Goal: Task Accomplishment & Management: Manage account settings

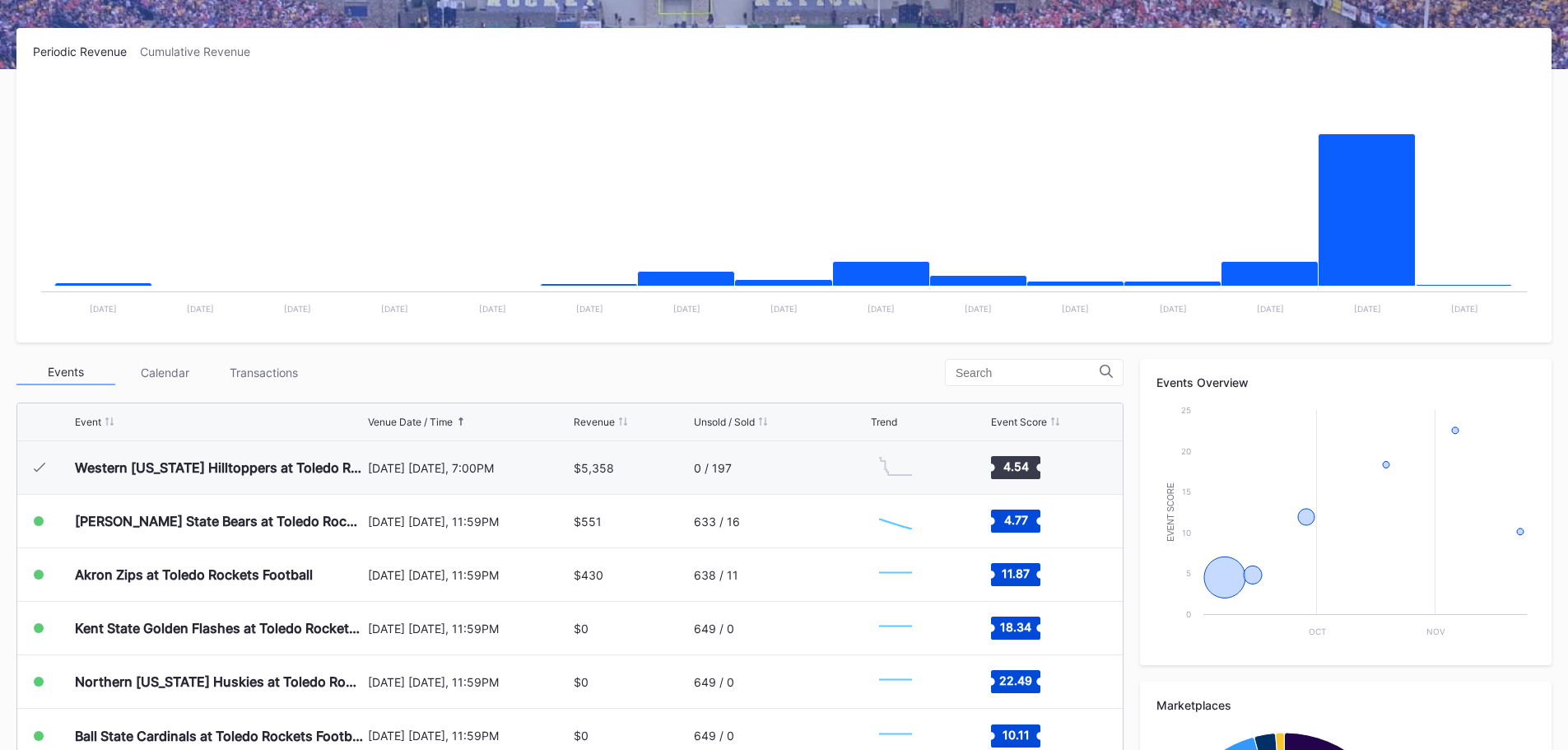
scroll to position [247, 0]
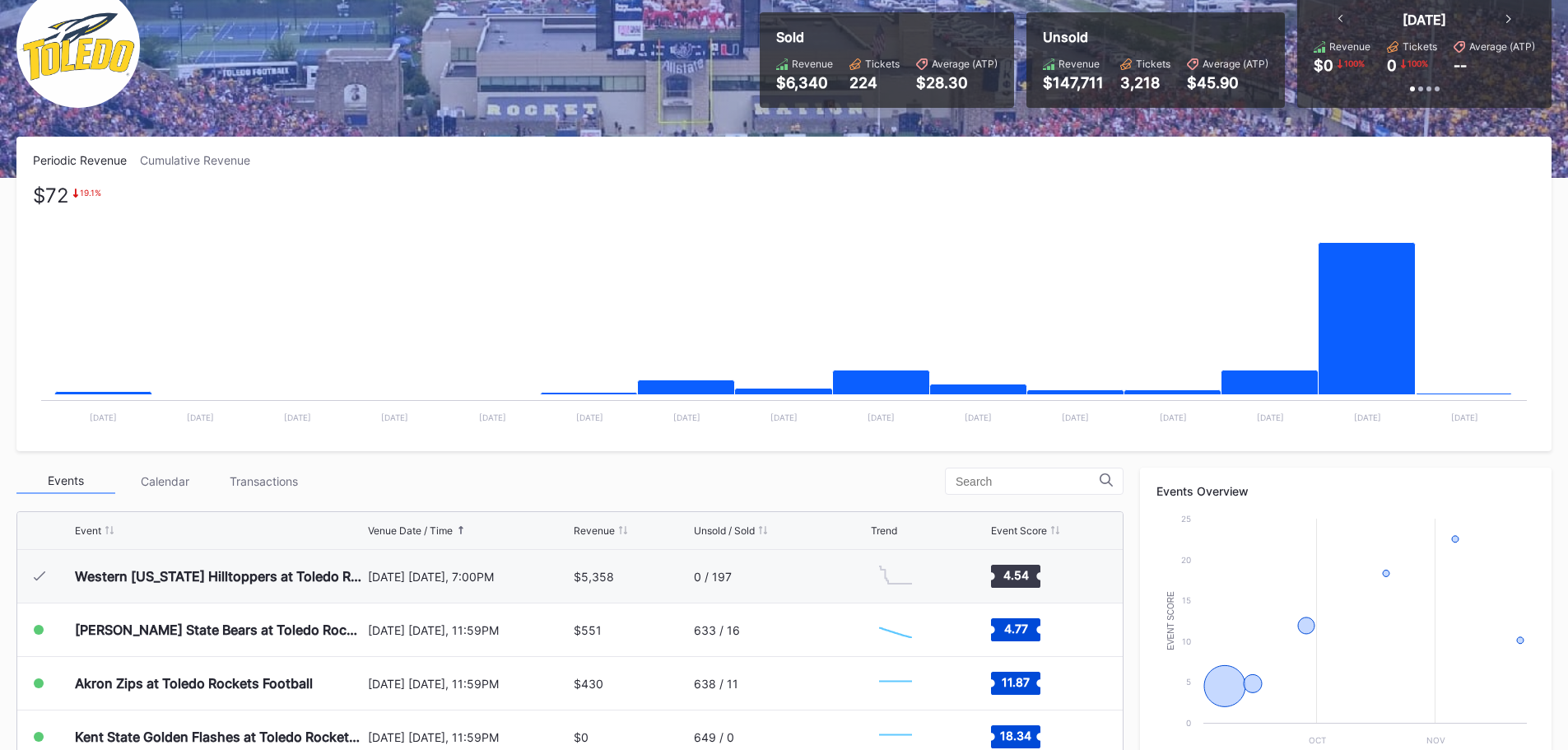
scroll to position [165, 0]
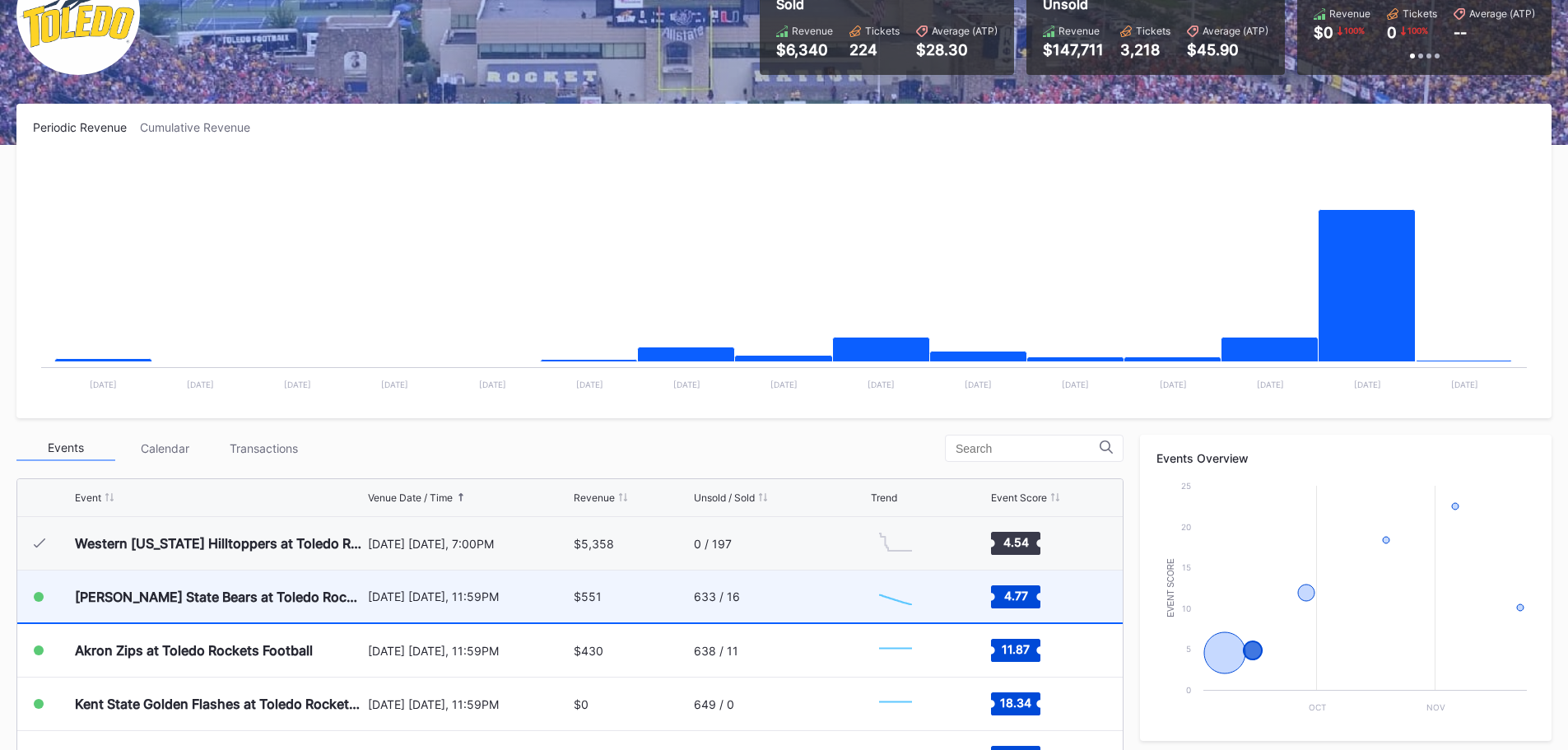
click at [318, 587] on div "[PERSON_NAME] State Bears at Toledo Rockets Football" at bounding box center [220, 596] width 289 height 52
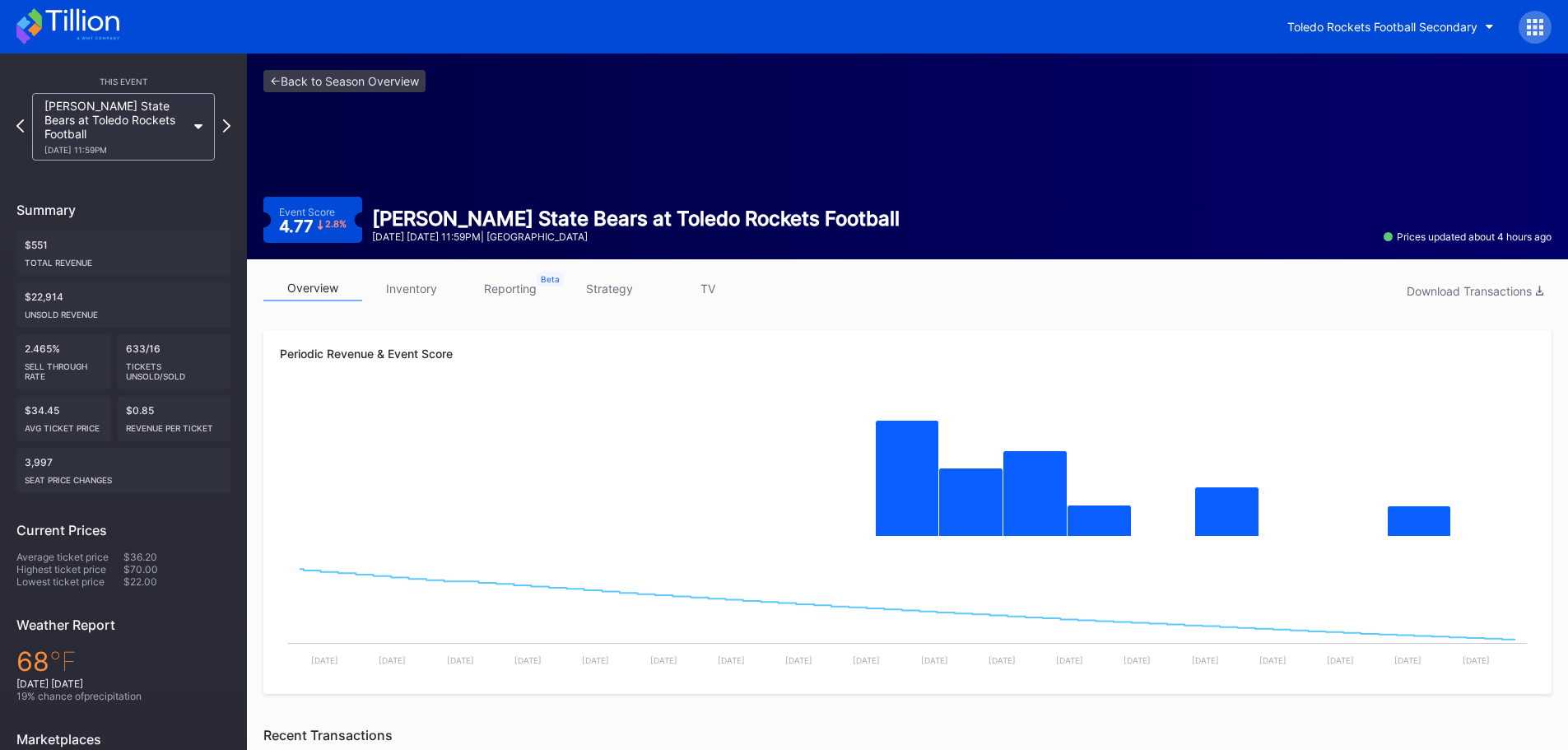
click at [598, 285] on link "strategy" at bounding box center [609, 288] width 99 height 26
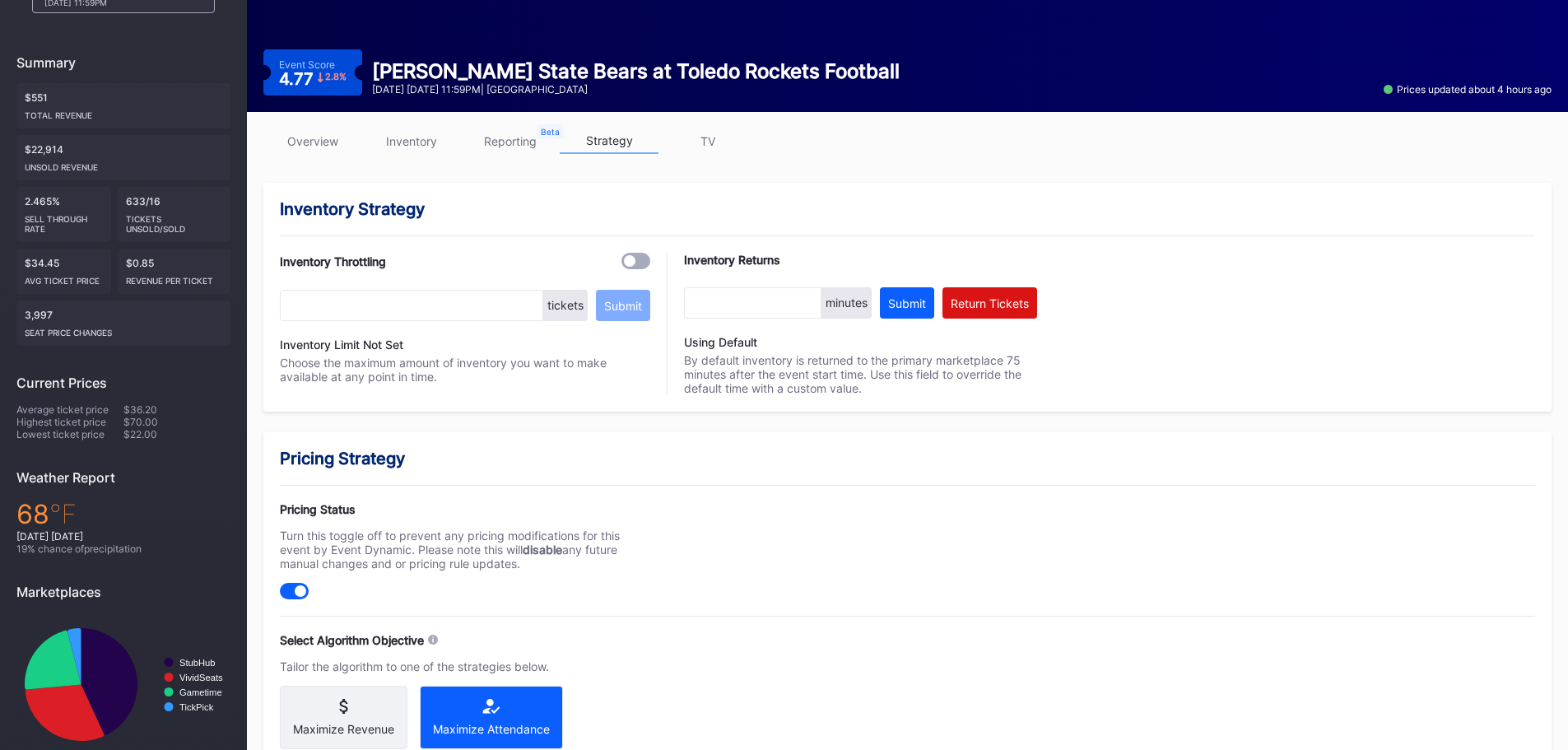
scroll to position [247, 0]
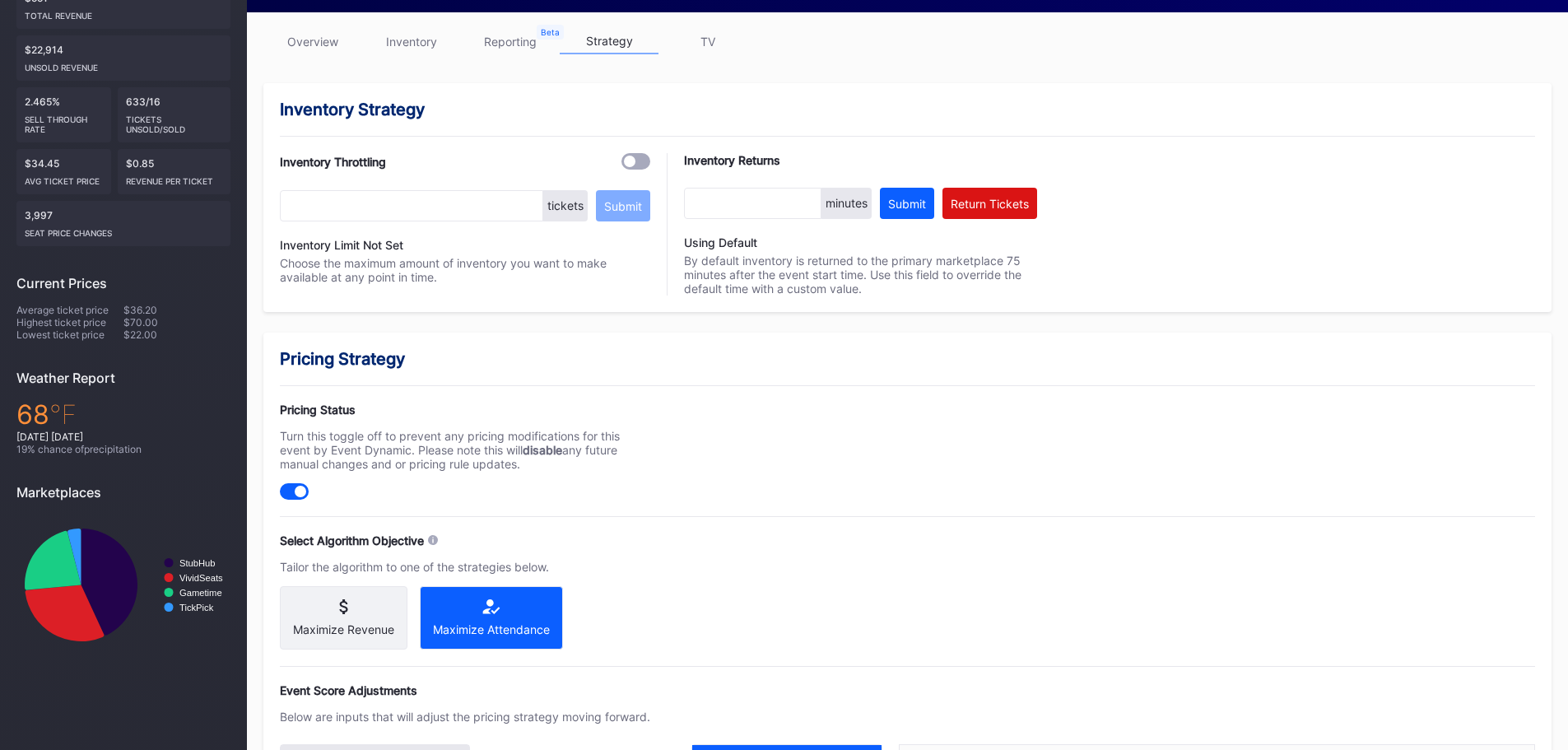
click at [345, 625] on div "Maximize Revenue" at bounding box center [343, 629] width 102 height 14
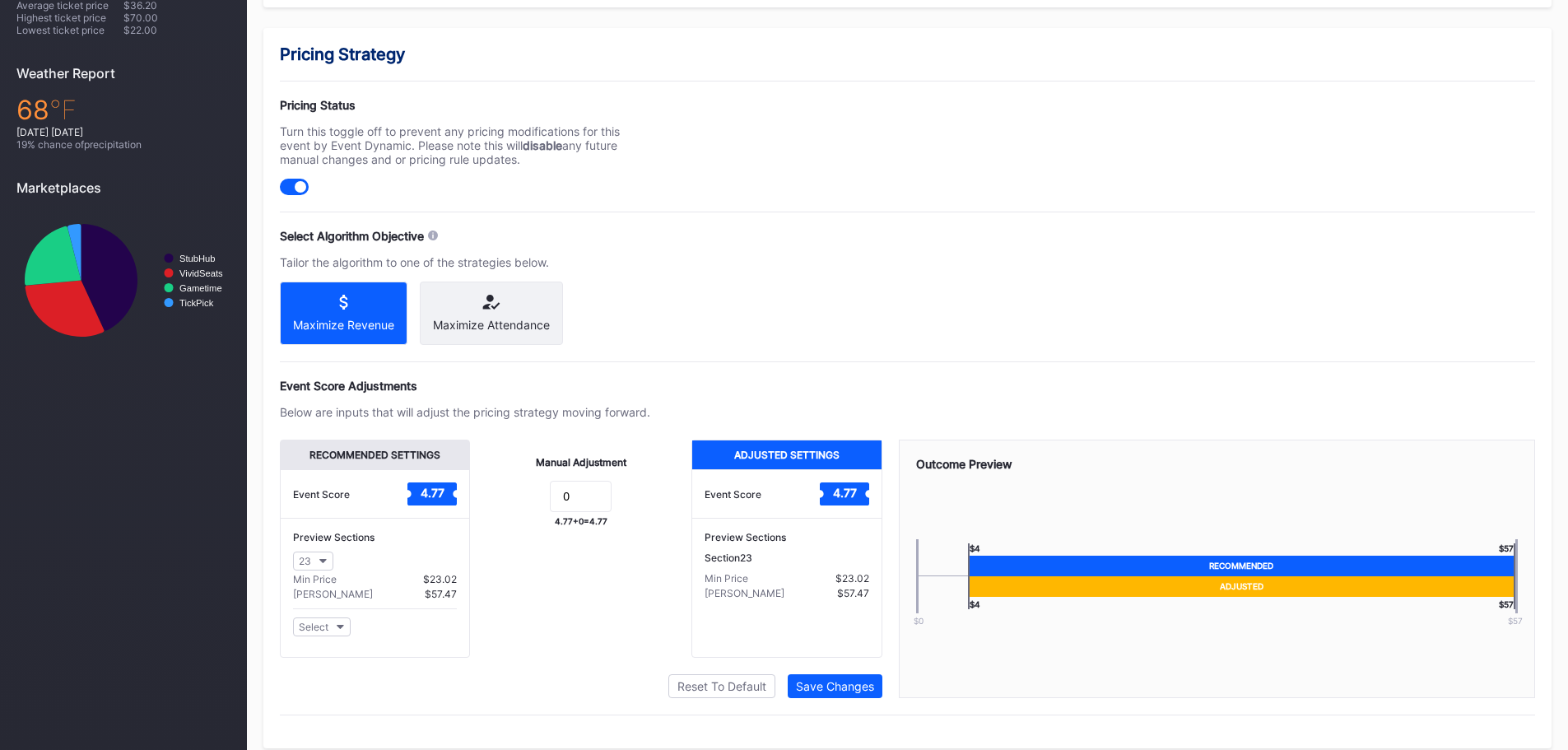
scroll to position [581, 0]
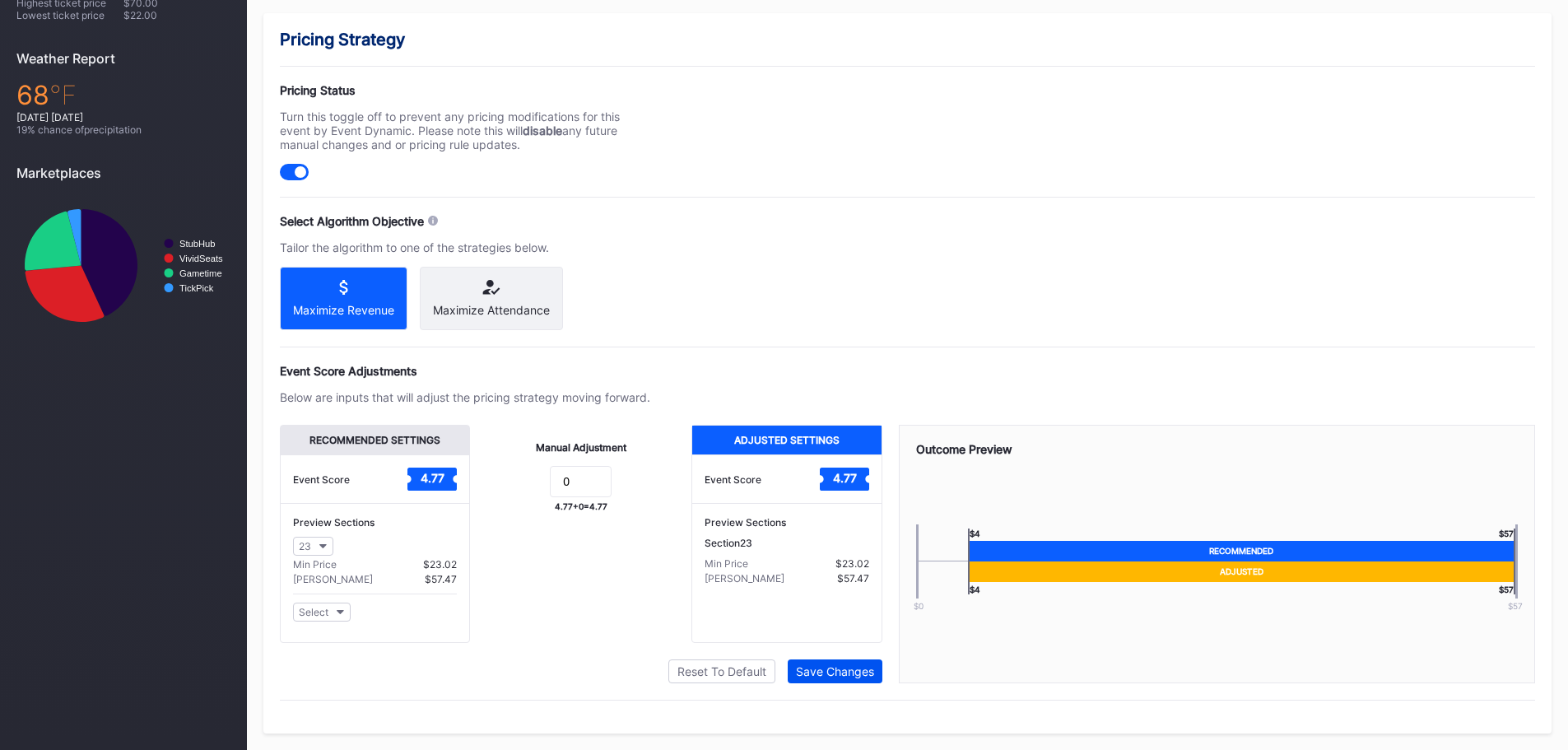
click at [815, 676] on div "Save Changes" at bounding box center [834, 671] width 78 height 14
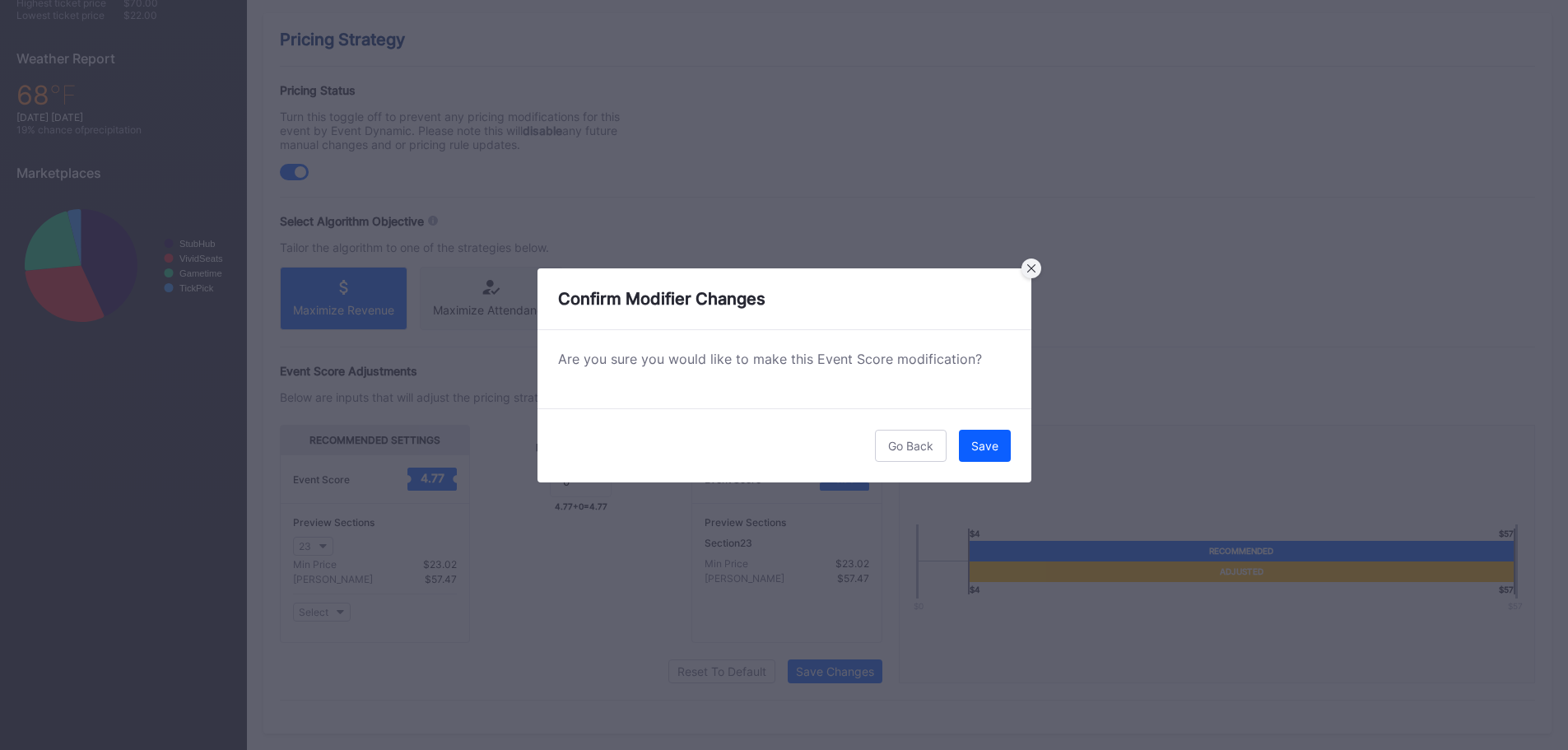
click at [1029, 266] on icon at bounding box center [1031, 268] width 8 height 8
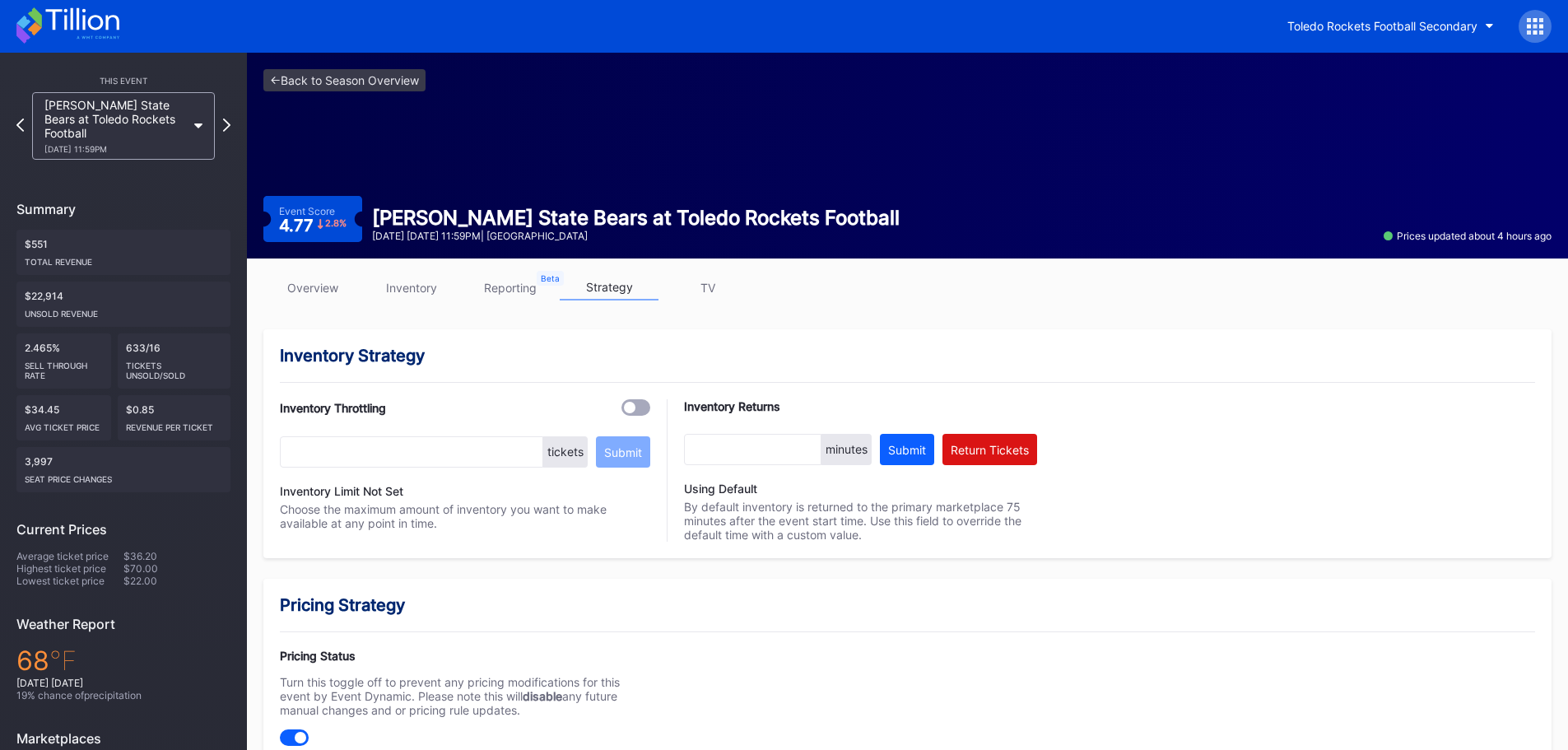
scroll to position [0, 0]
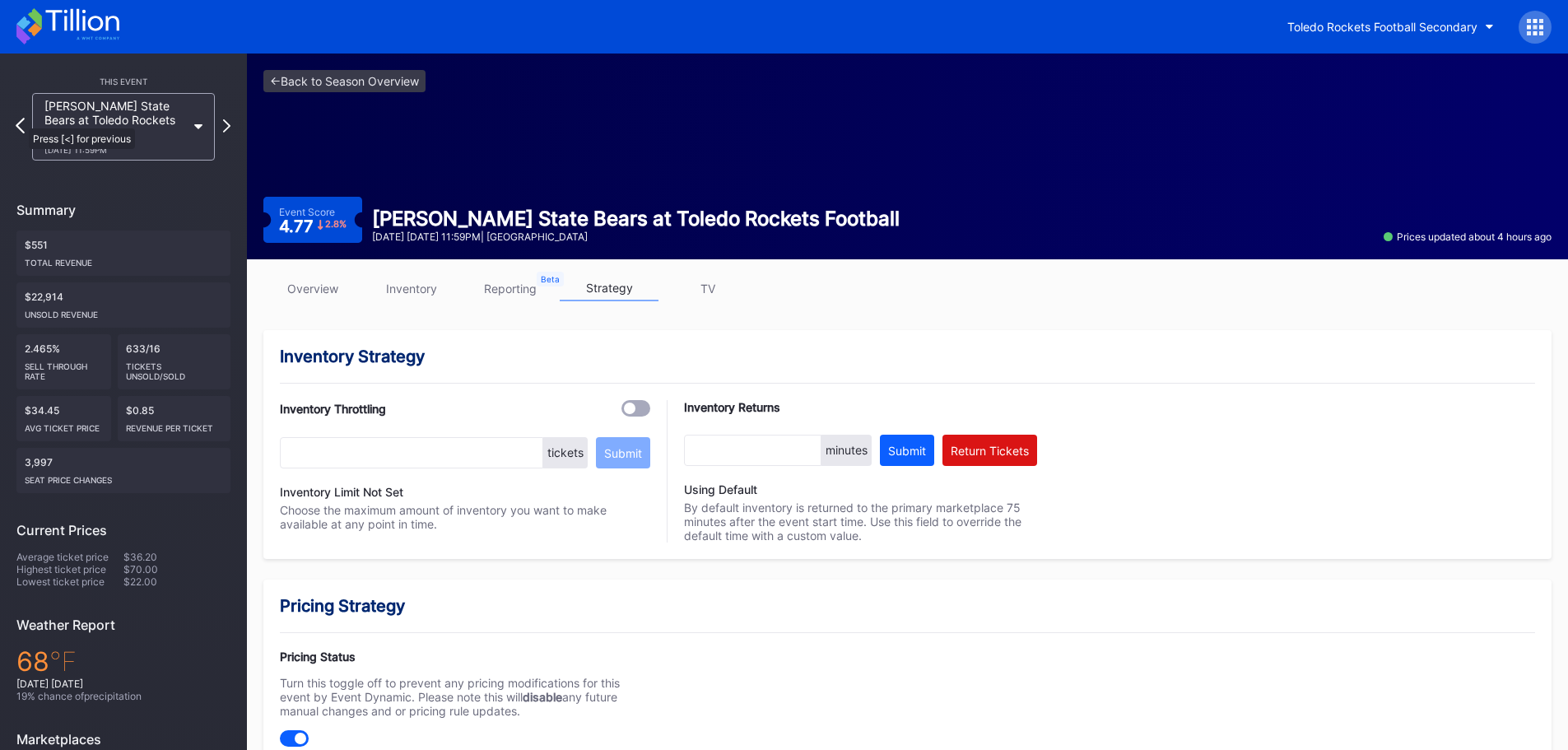
click at [20, 119] on icon at bounding box center [20, 125] width 9 height 16
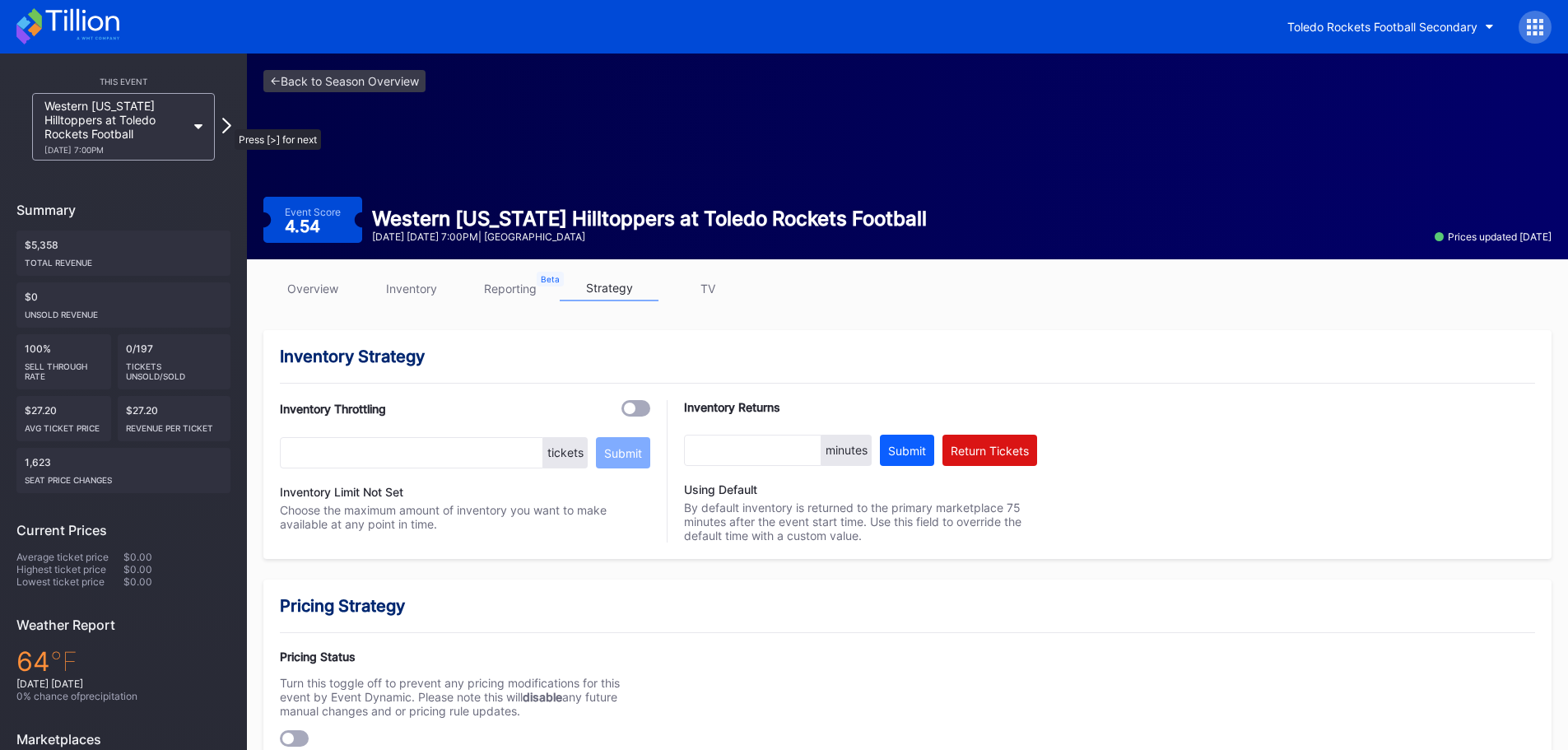
click at [226, 121] on icon at bounding box center [227, 125] width 9 height 16
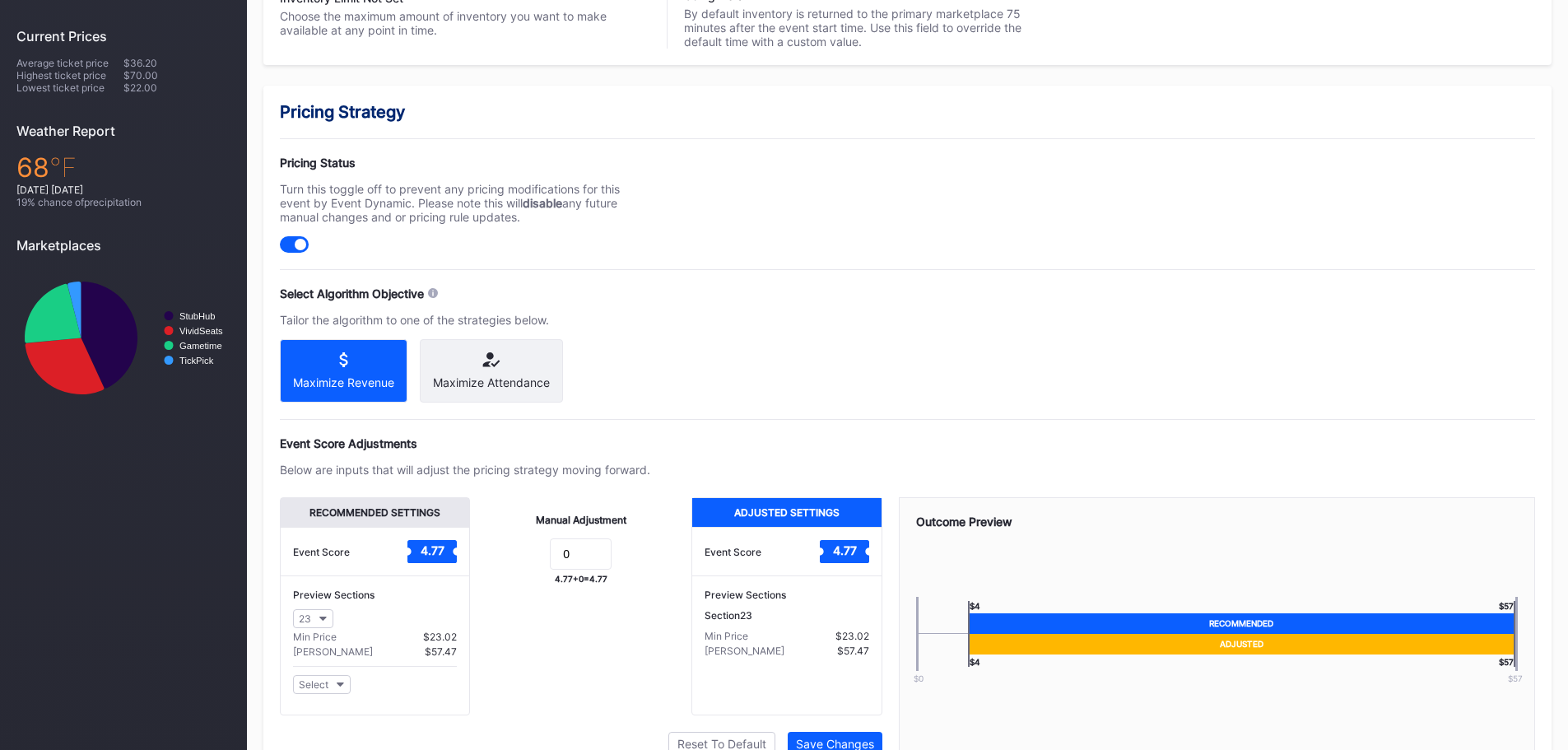
scroll to position [82, 0]
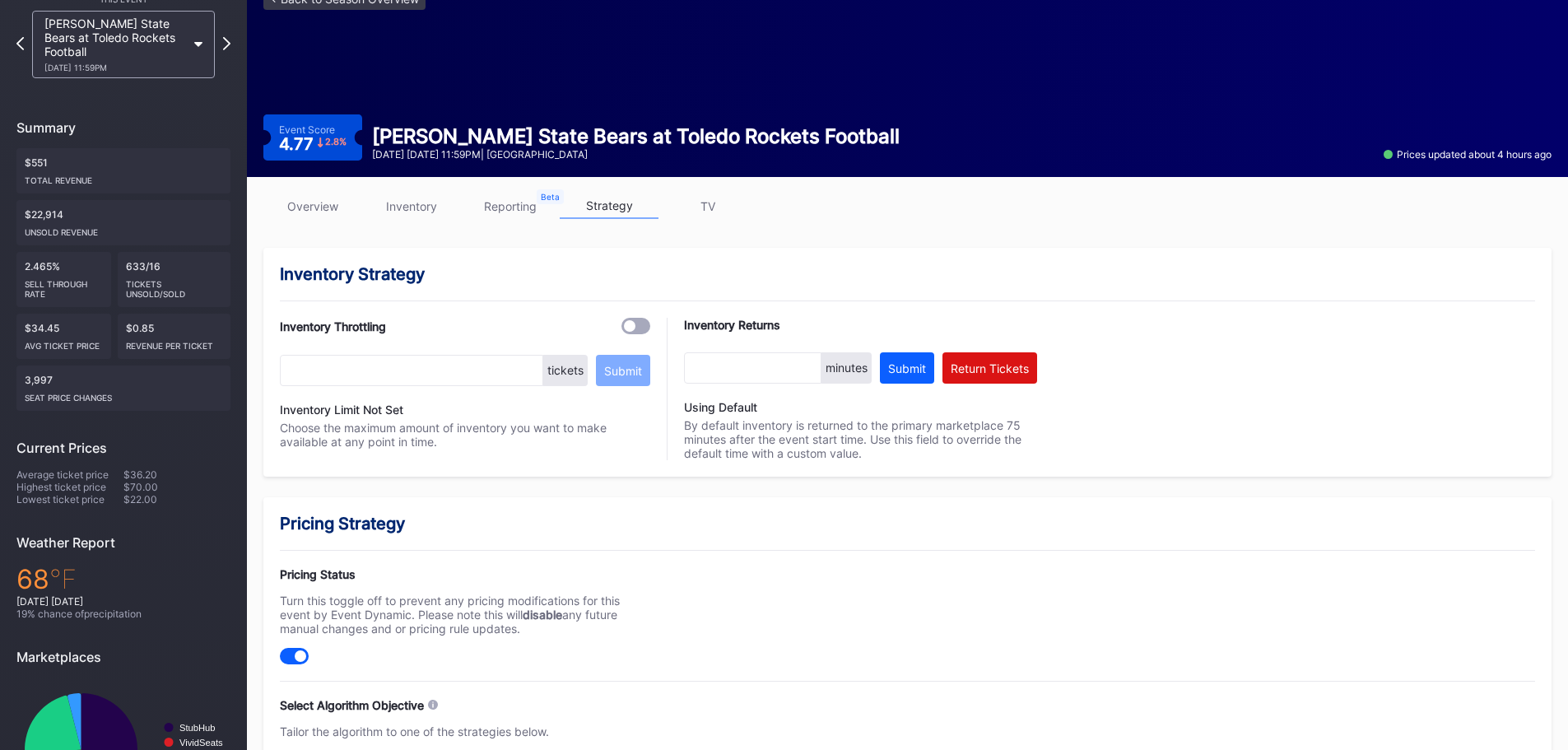
click at [375, 210] on link "inventory" at bounding box center [412, 206] width 99 height 26
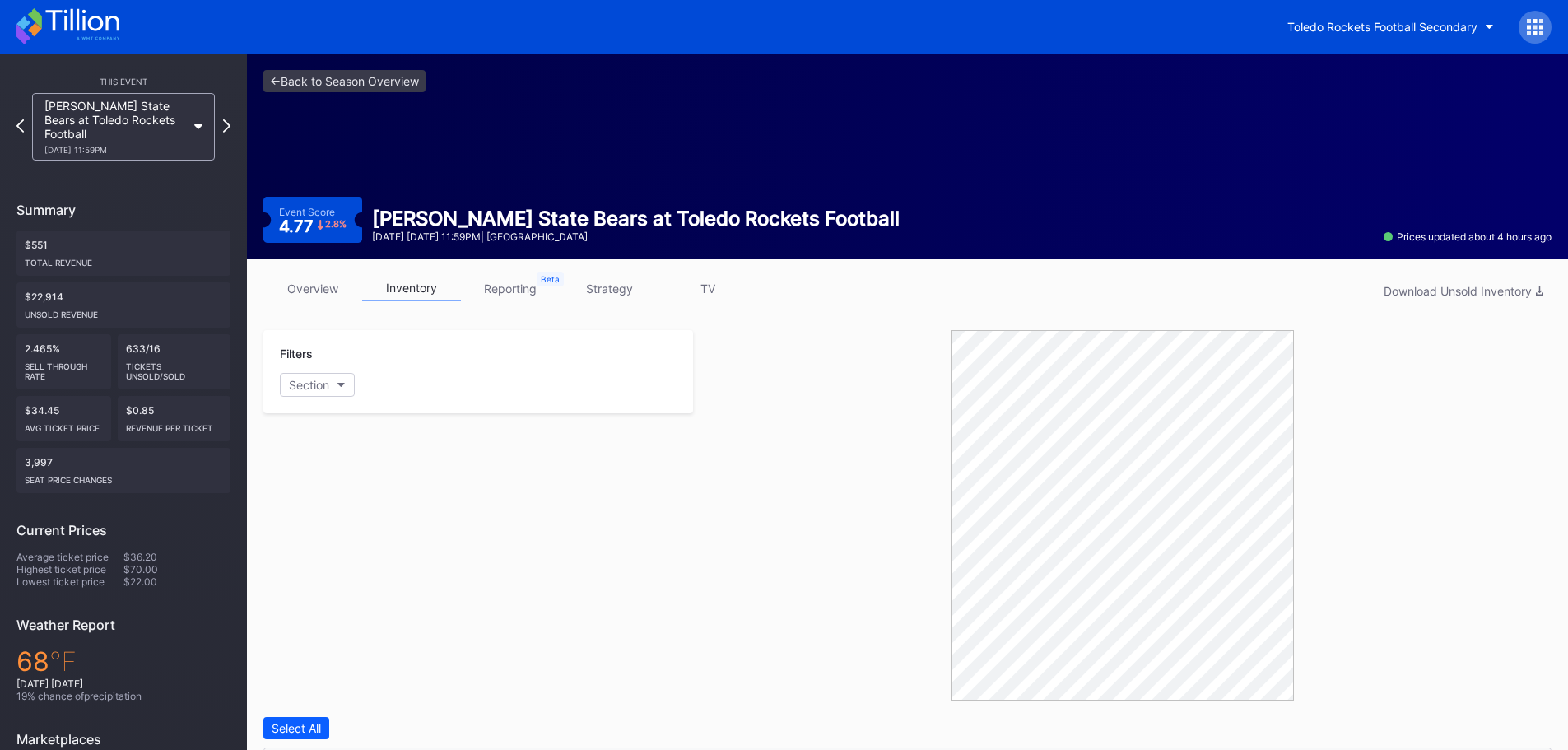
click at [325, 282] on link "overview" at bounding box center [313, 288] width 99 height 26
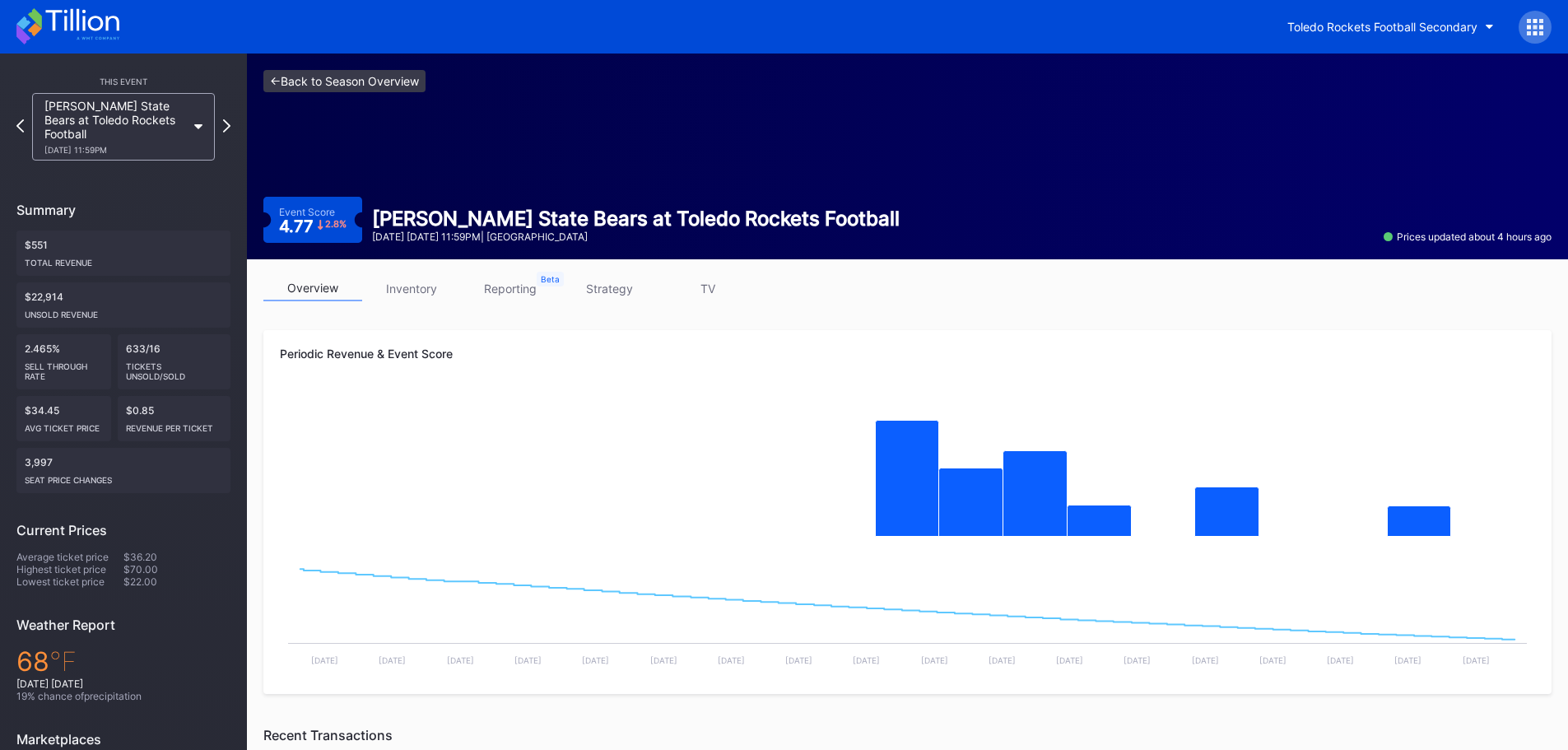
click at [275, 81] on link "<- Back to Season Overview" at bounding box center [344, 81] width 162 height 22
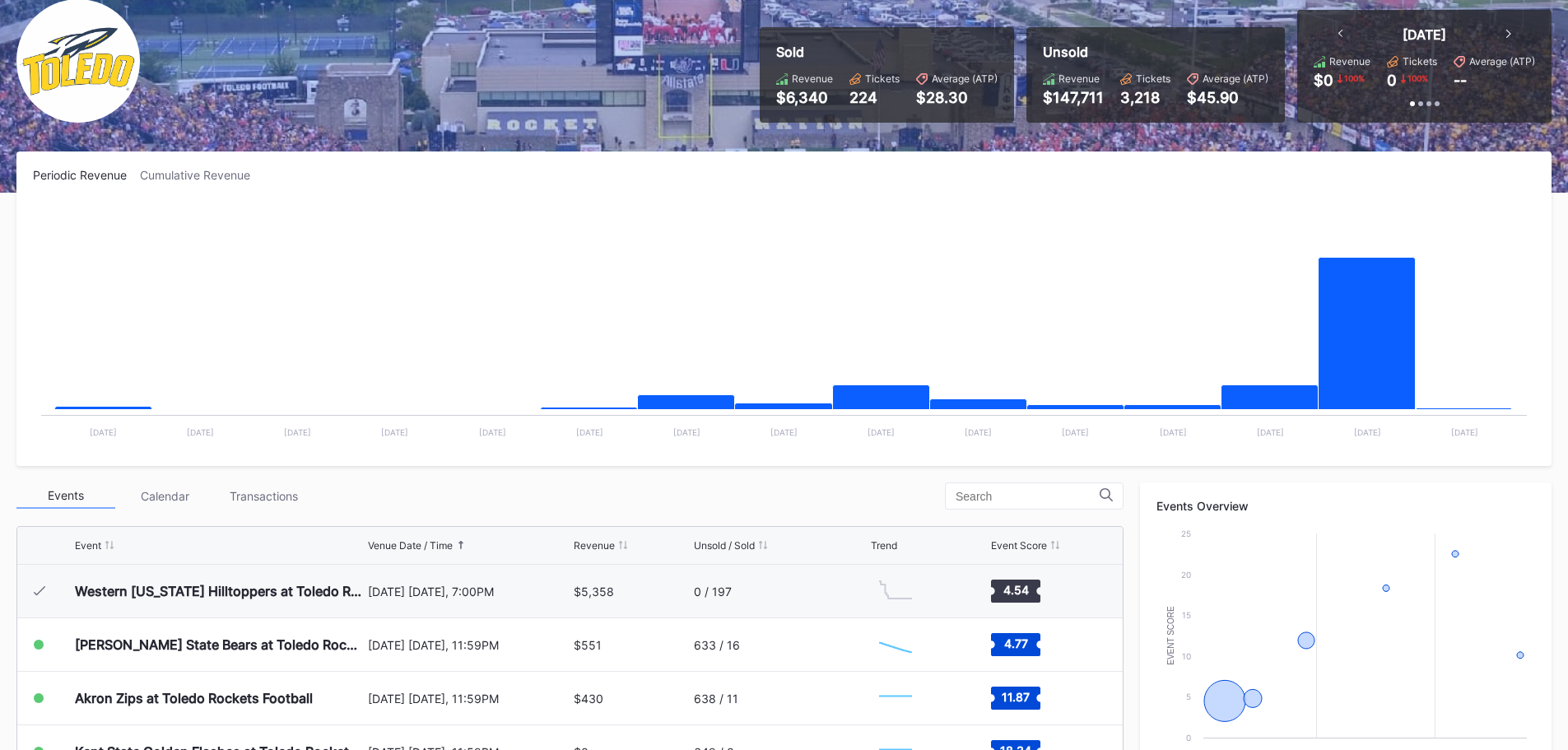
scroll to position [247, 0]
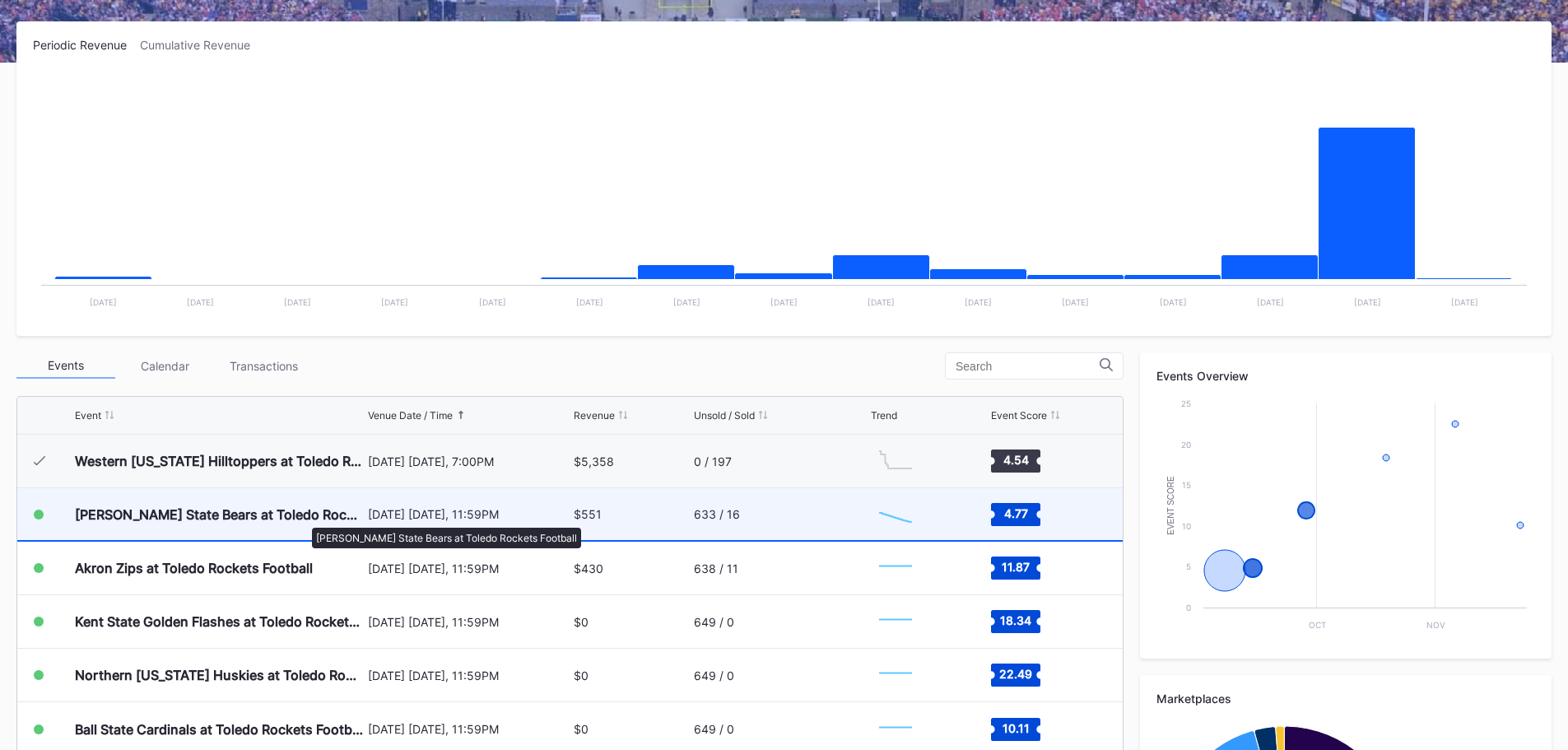
click at [304, 519] on div "[PERSON_NAME] State Bears at Toledo Rockets Football" at bounding box center [220, 515] width 289 height 16
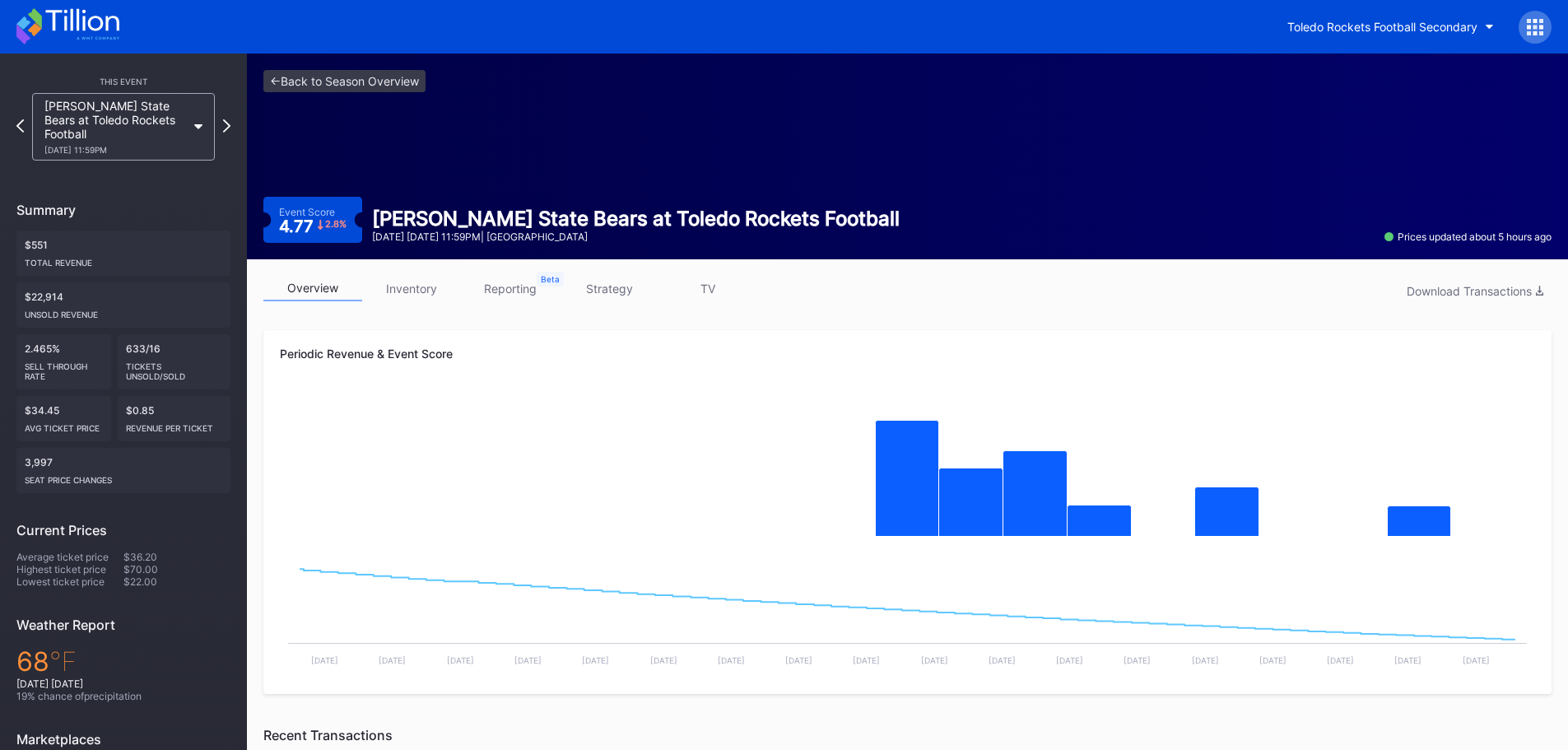
click at [406, 283] on link "inventory" at bounding box center [412, 288] width 99 height 26
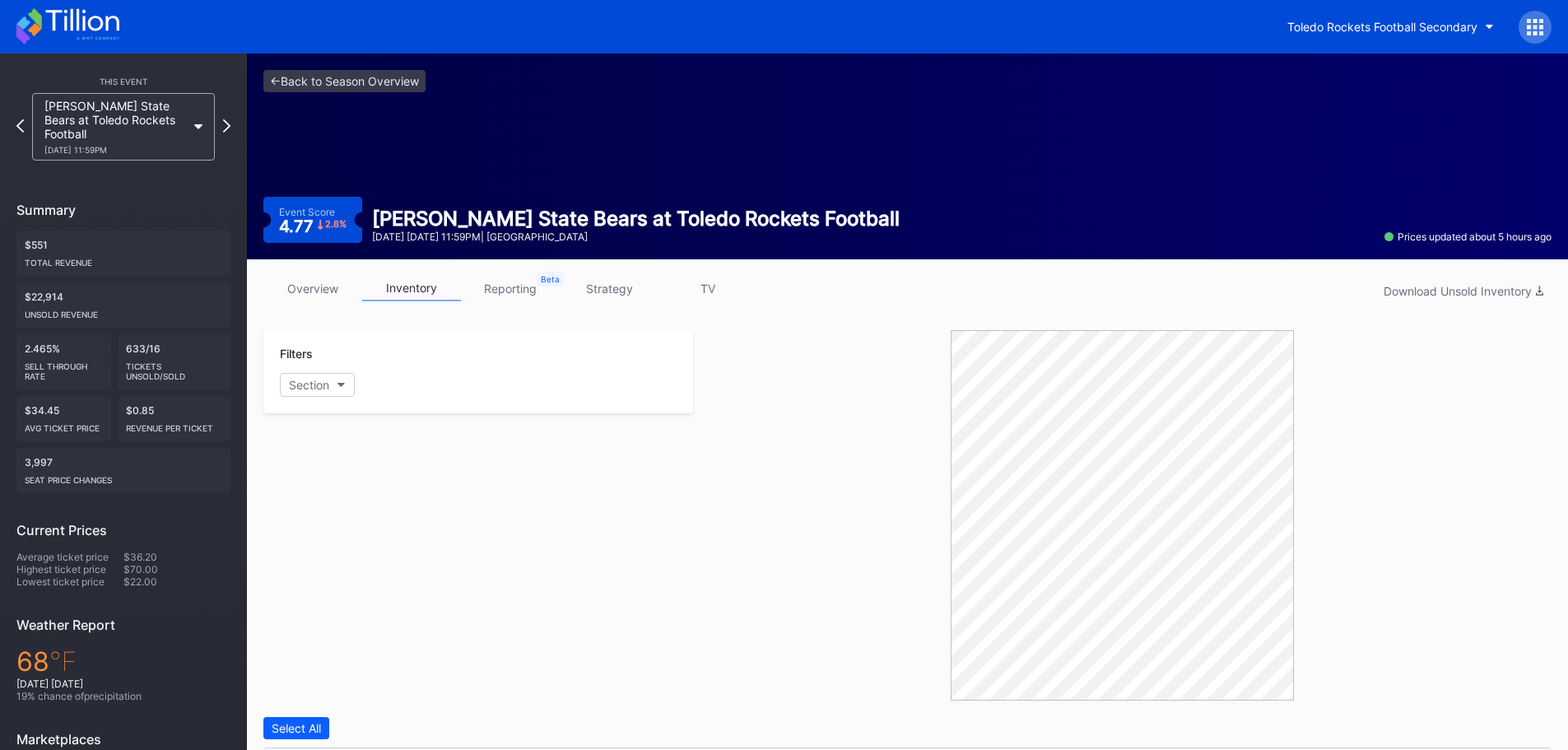
click at [498, 289] on link "reporting" at bounding box center [510, 288] width 99 height 26
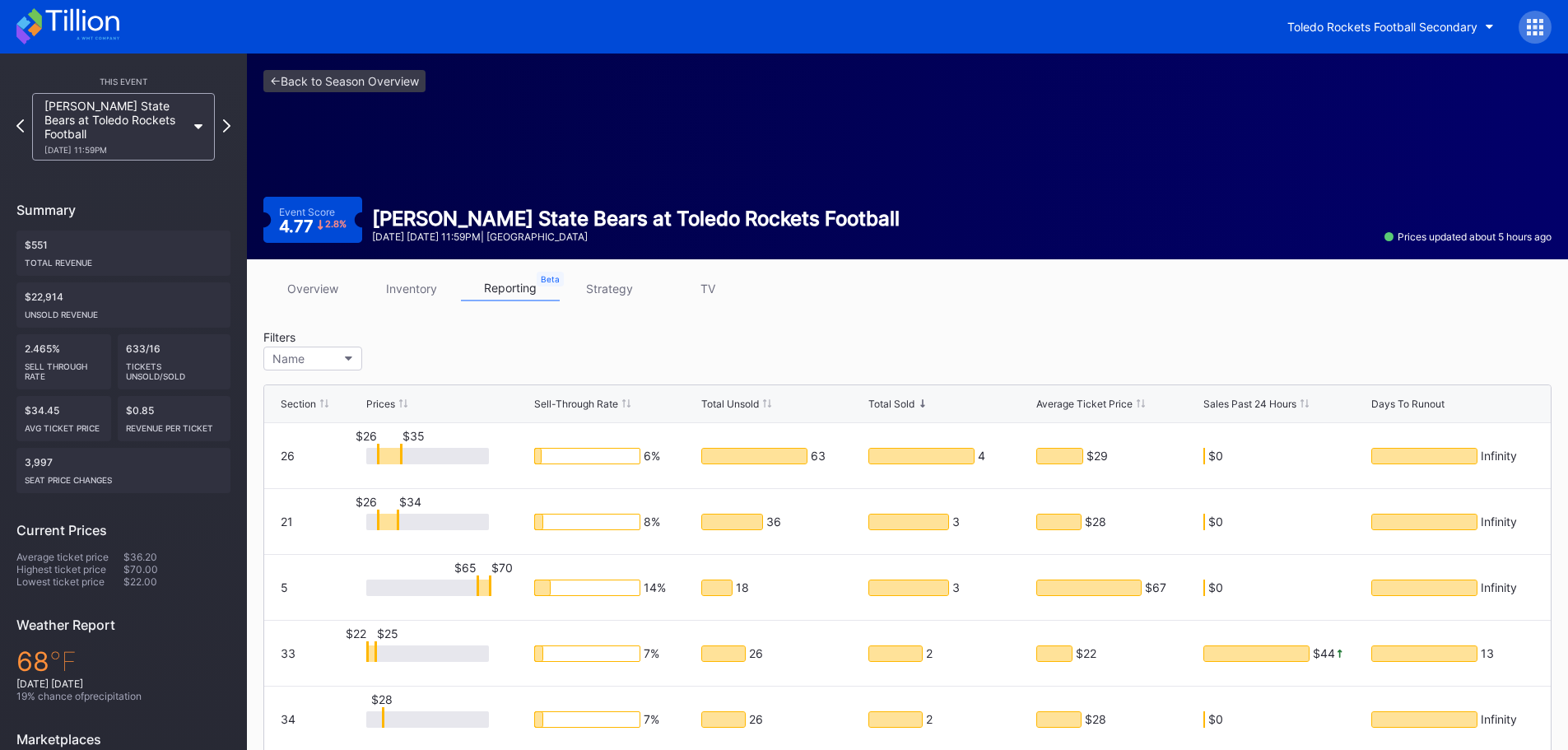
click at [609, 290] on link "strategy" at bounding box center [609, 288] width 99 height 26
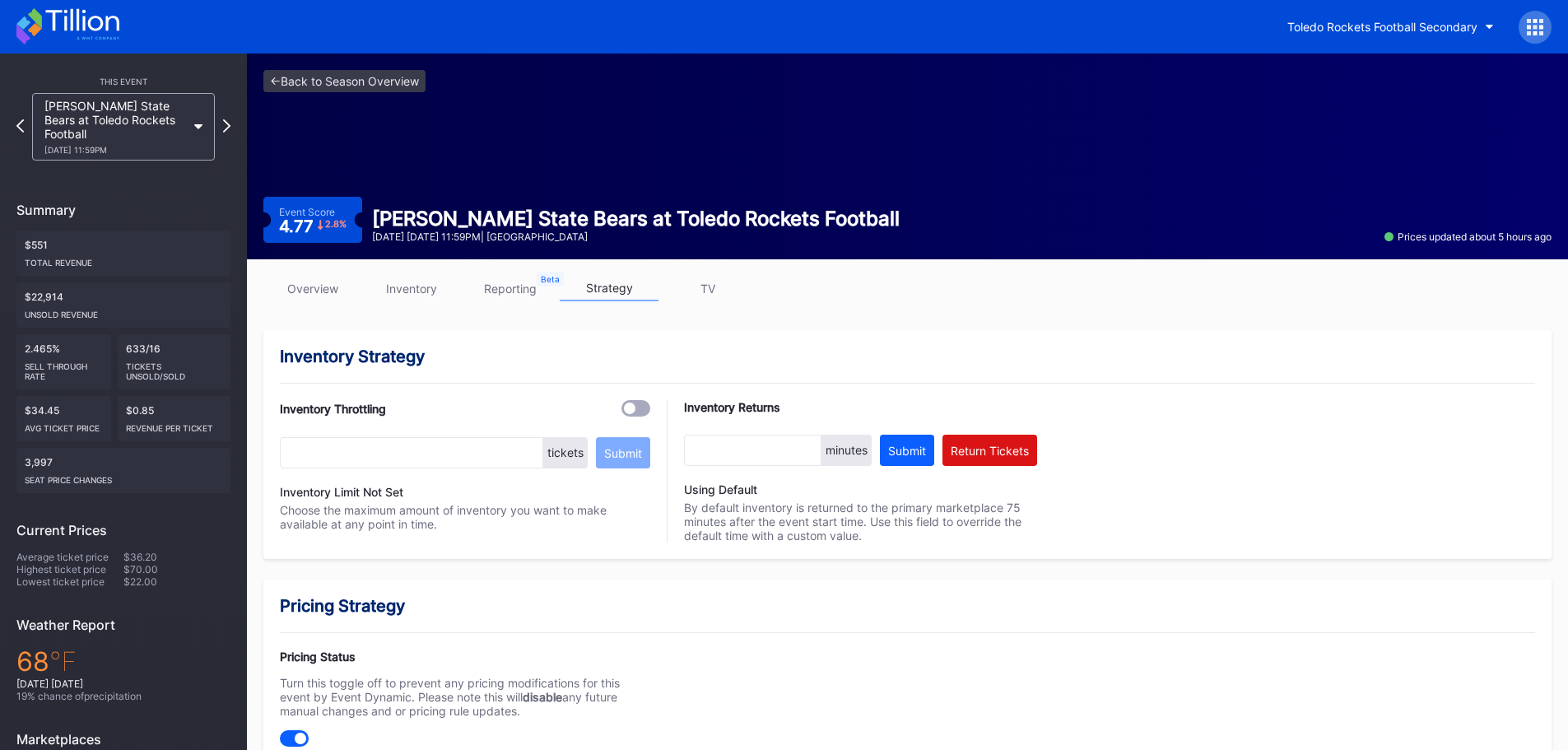
click at [310, 293] on link "overview" at bounding box center [313, 288] width 99 height 26
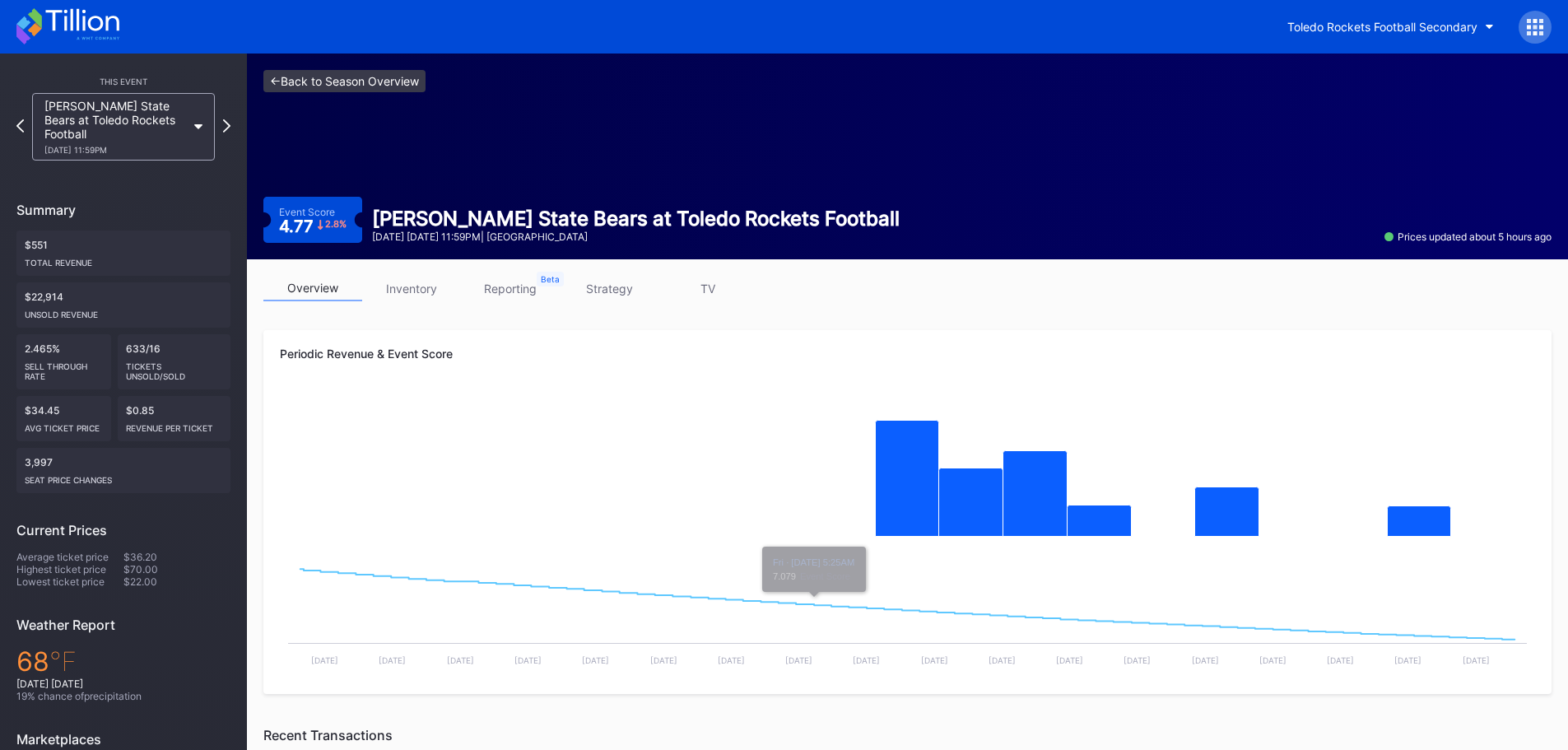
click at [273, 78] on link "<- Back to Season Overview" at bounding box center [344, 81] width 162 height 22
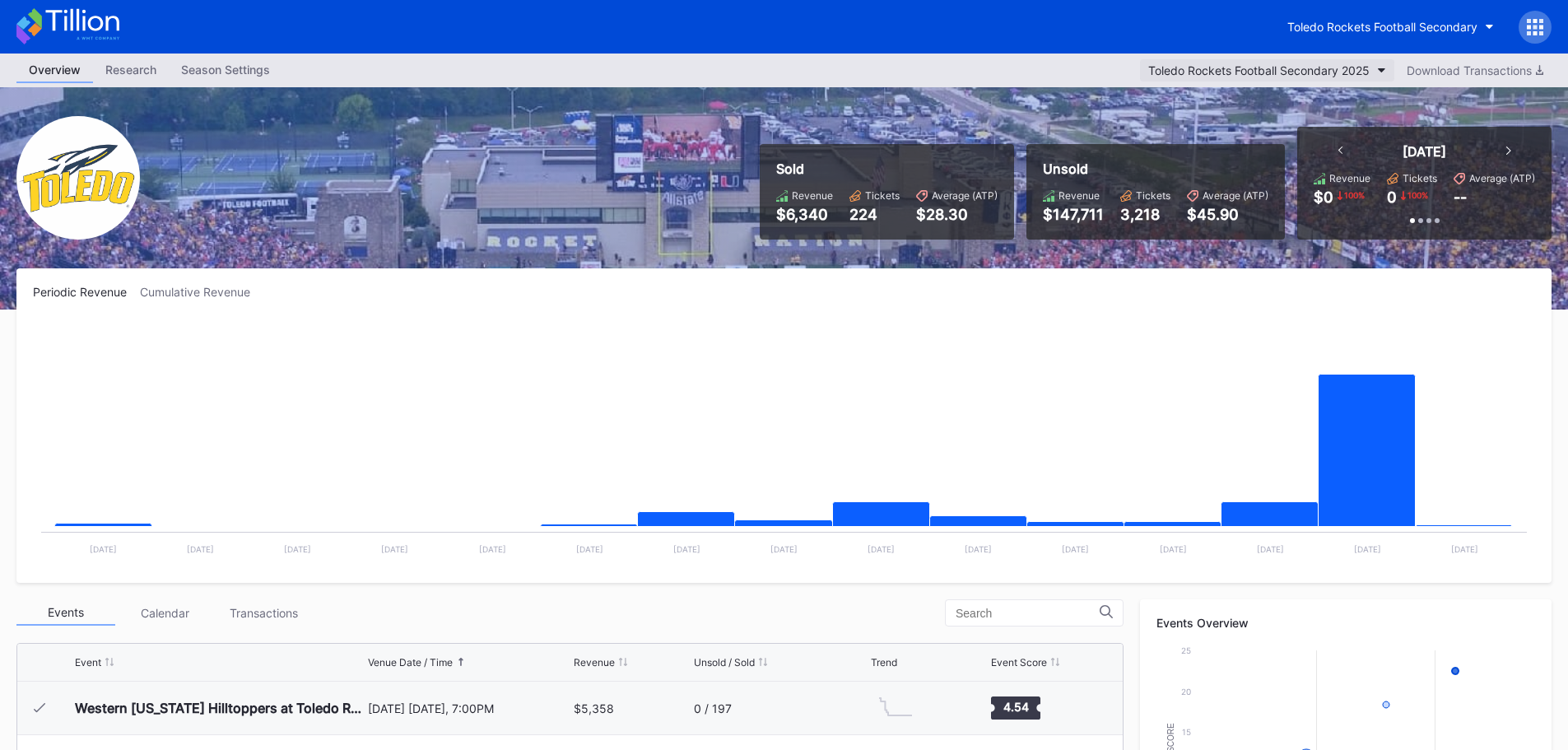
click at [1363, 60] on button "Toledo Rockets Football Secondary 2025" at bounding box center [1267, 71] width 254 height 22
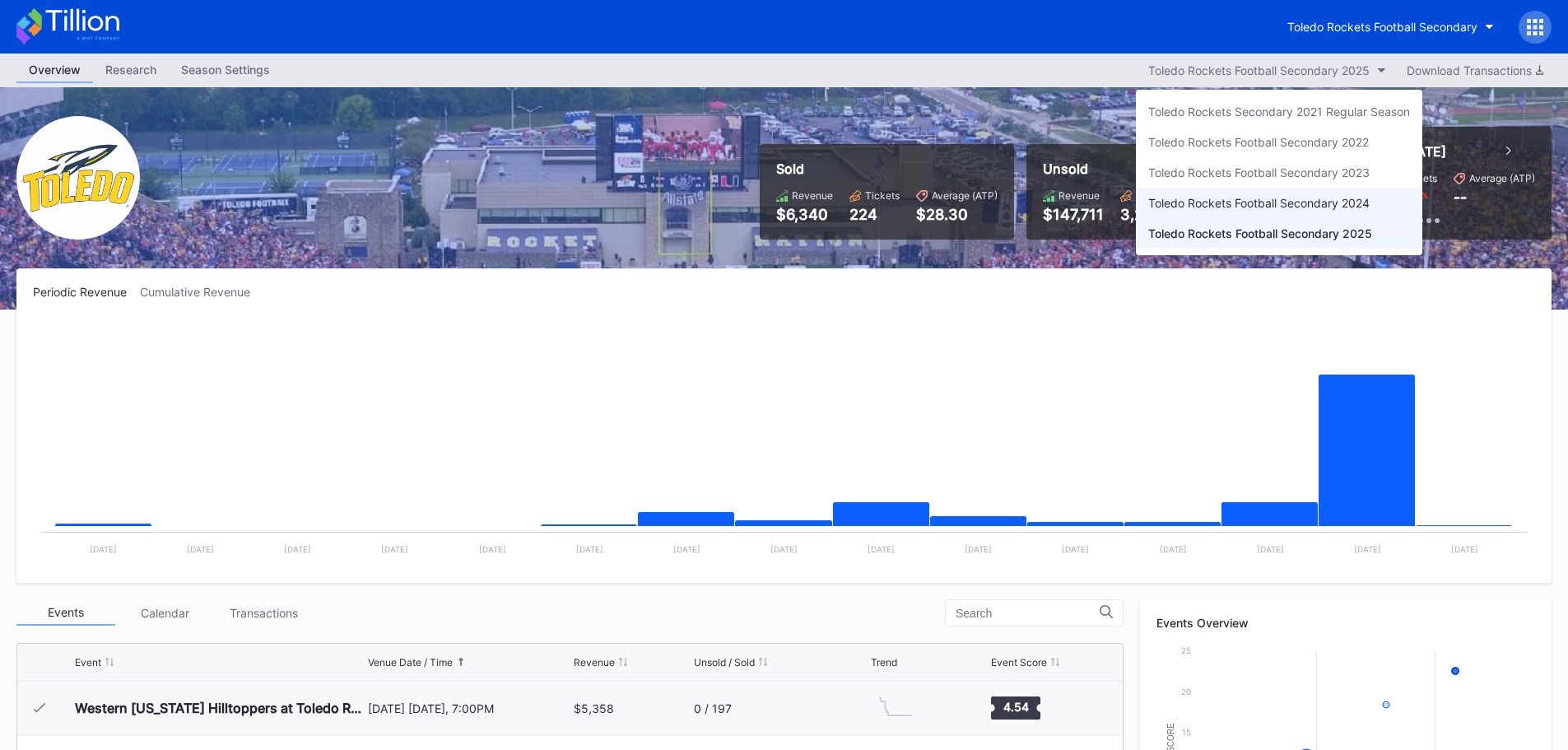
click at [1286, 198] on div "Toledo Rockets Football Secondary 2024" at bounding box center [1259, 202] width 222 height 14
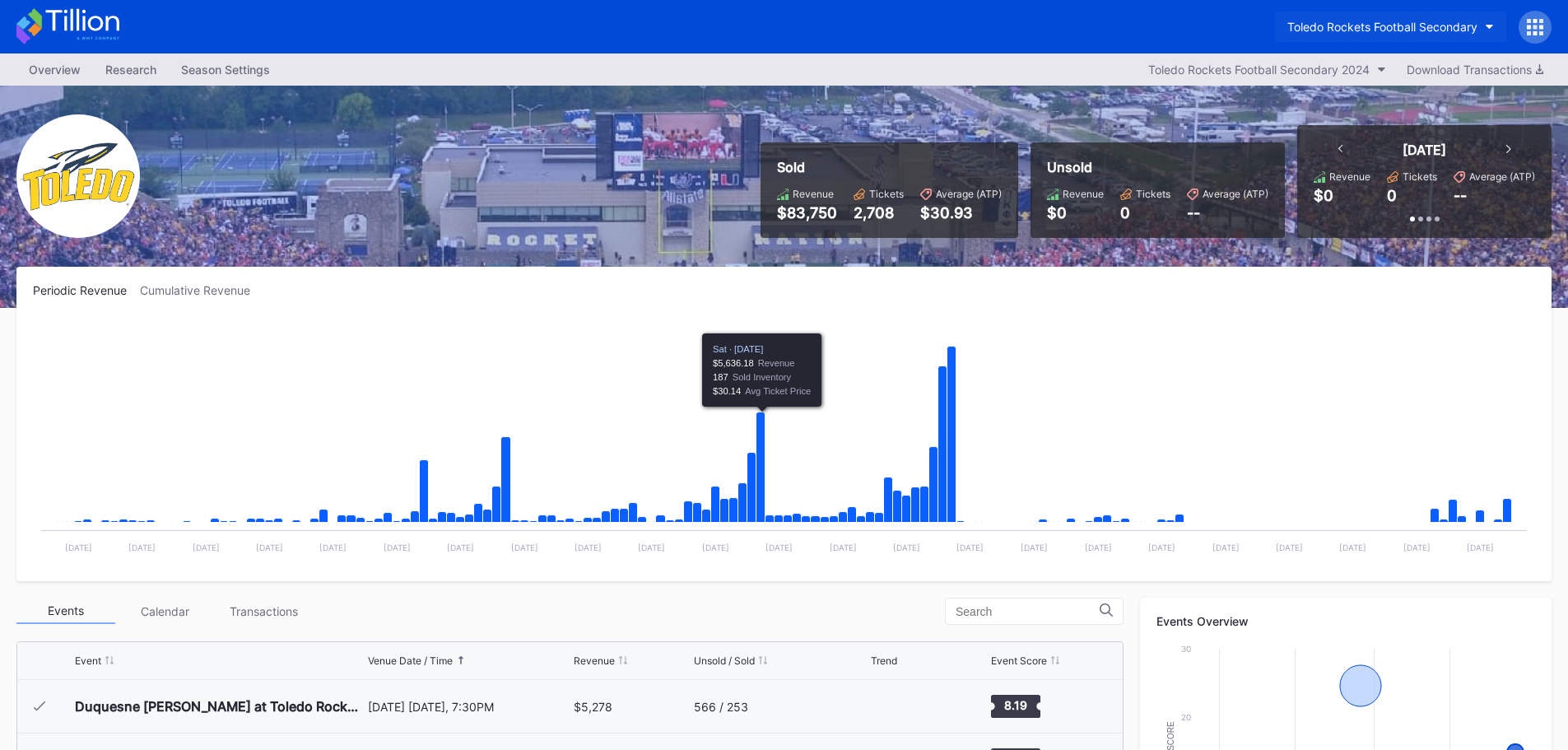
click at [1443, 24] on div "Toledo Rockets Football Secondary" at bounding box center [1382, 27] width 190 height 14
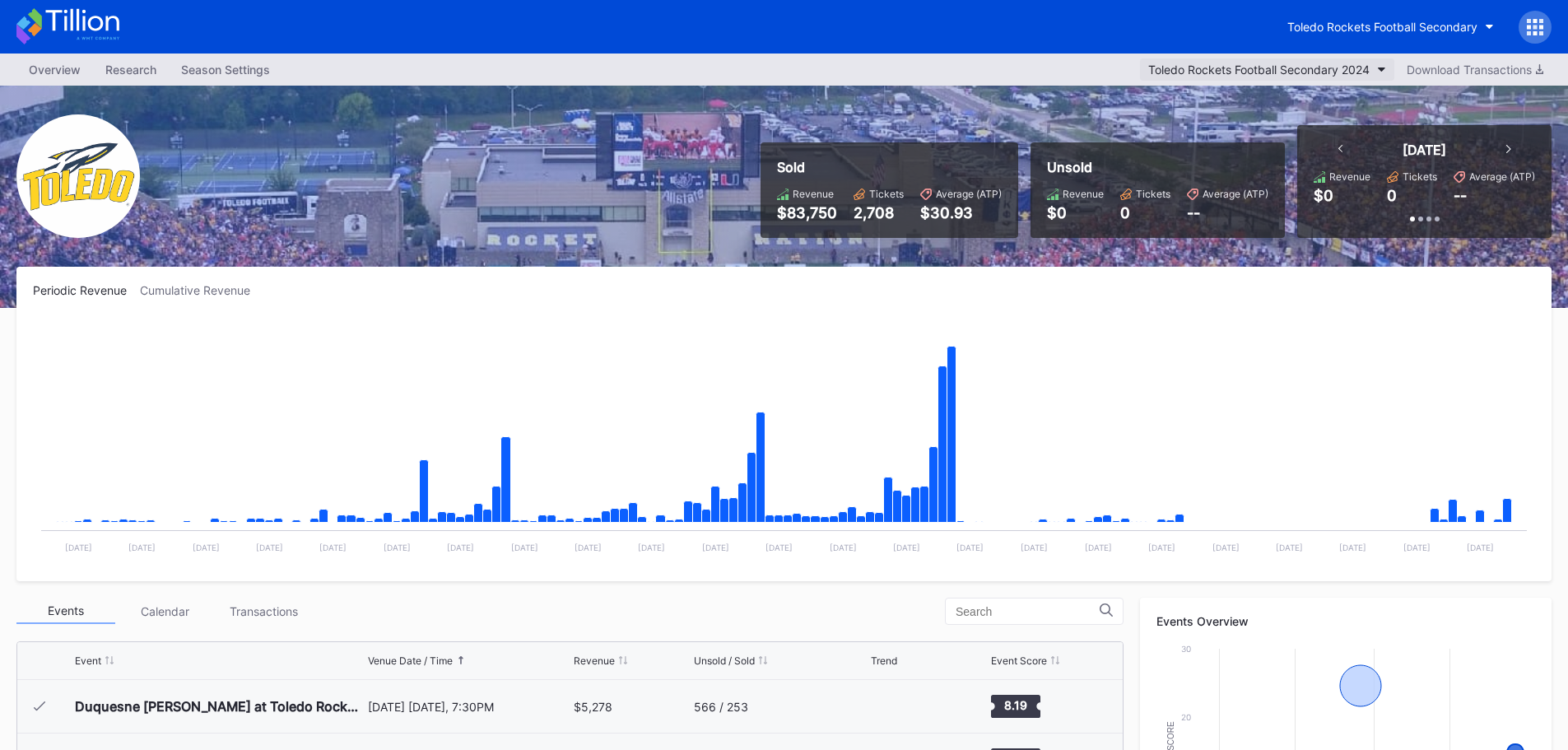
click at [1377, 64] on button "Toledo Rockets Football Secondary 2024" at bounding box center [1267, 70] width 254 height 22
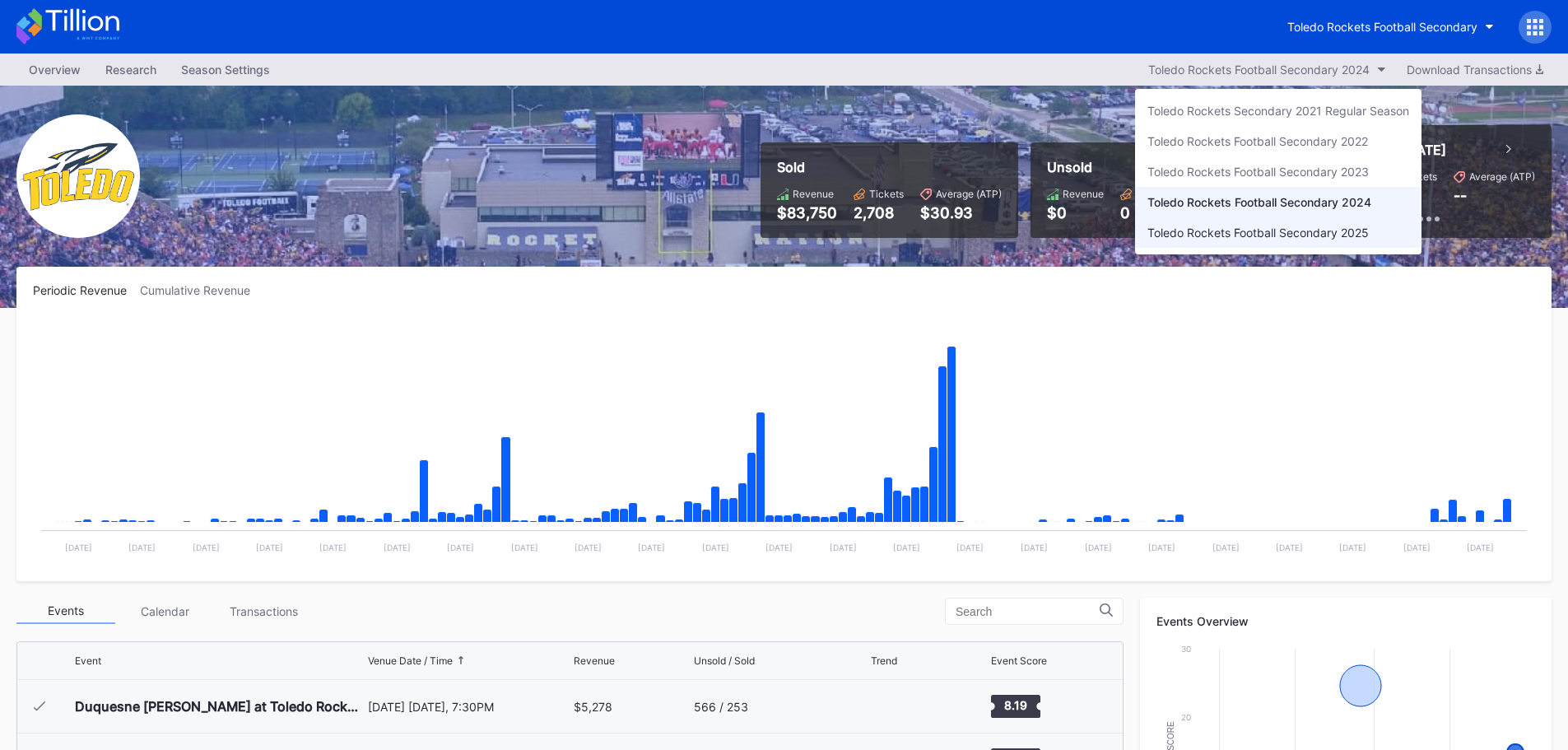
click at [1249, 227] on div "Toledo Rockets Football Secondary 2025" at bounding box center [1258, 232] width 222 height 14
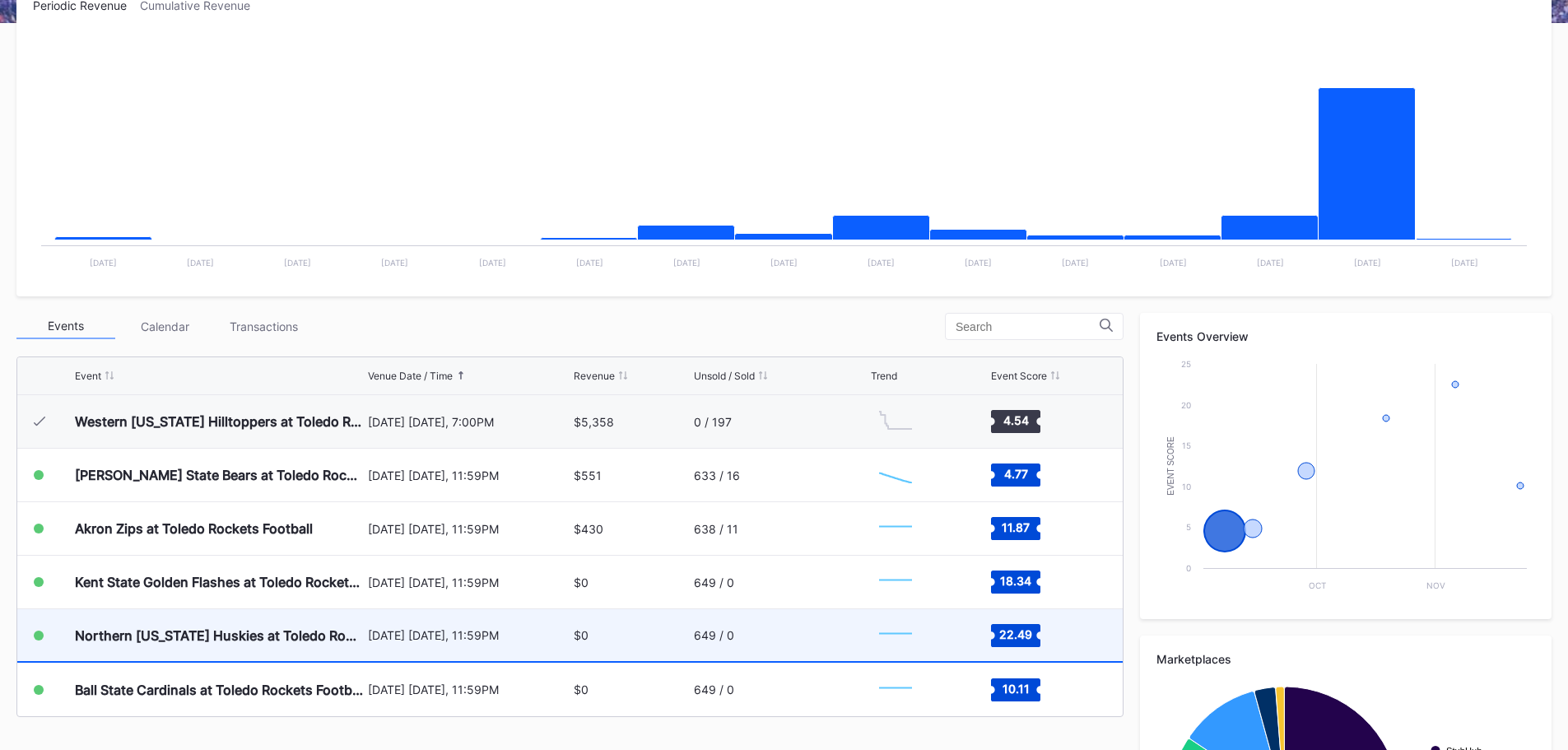
scroll to position [330, 0]
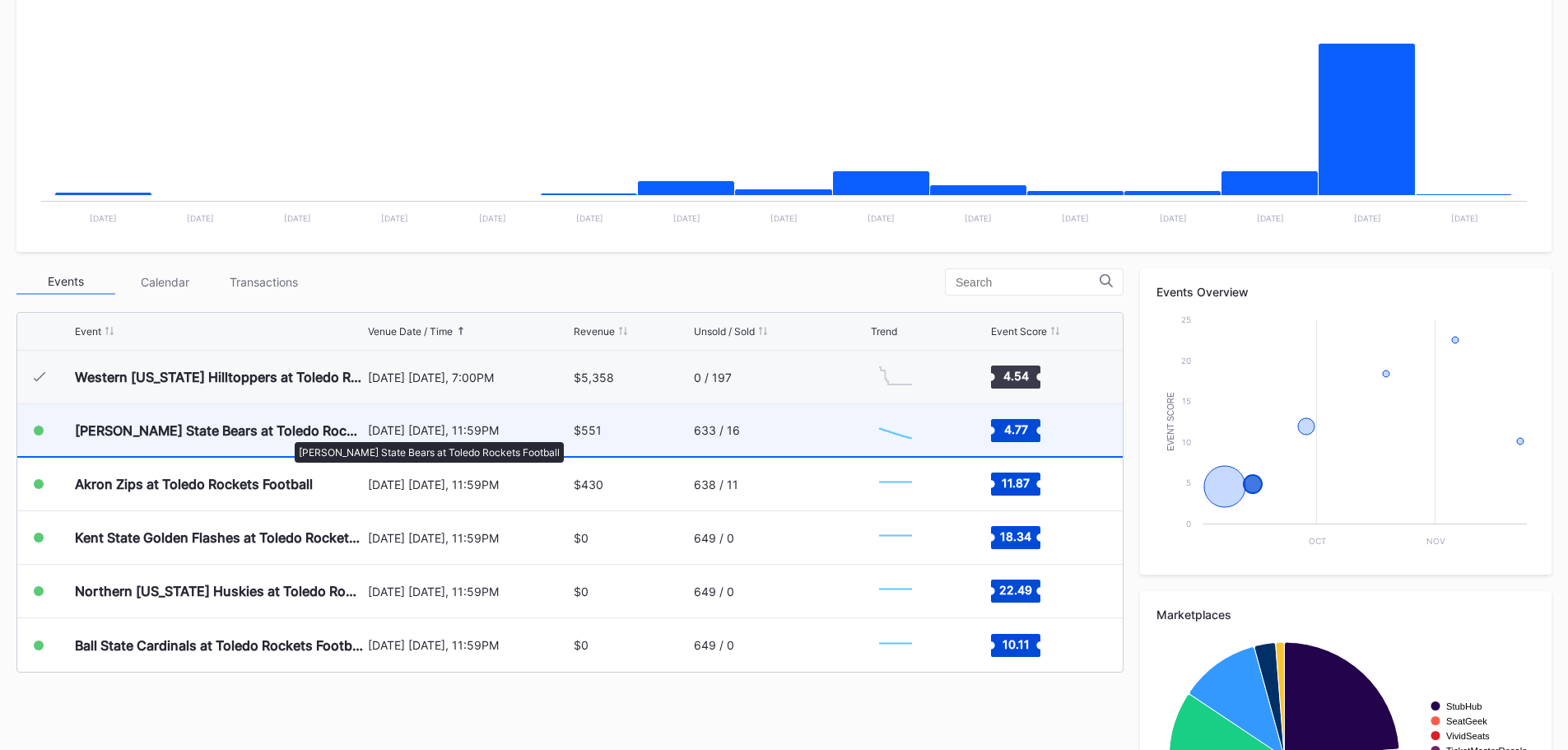
click at [287, 434] on div "[PERSON_NAME] State Bears at Toledo Rockets Football" at bounding box center [220, 430] width 289 height 16
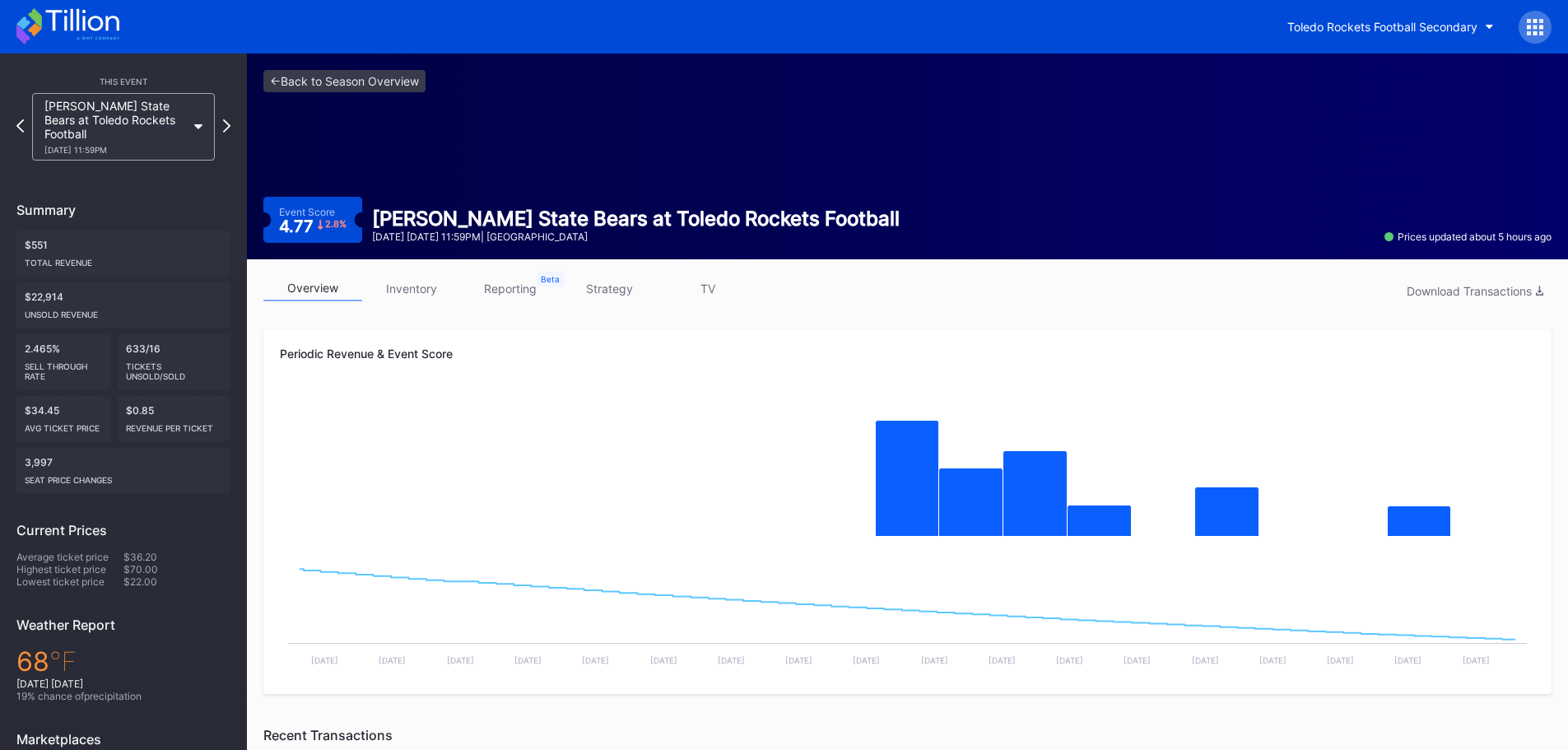
click at [623, 289] on link "strategy" at bounding box center [609, 288] width 99 height 26
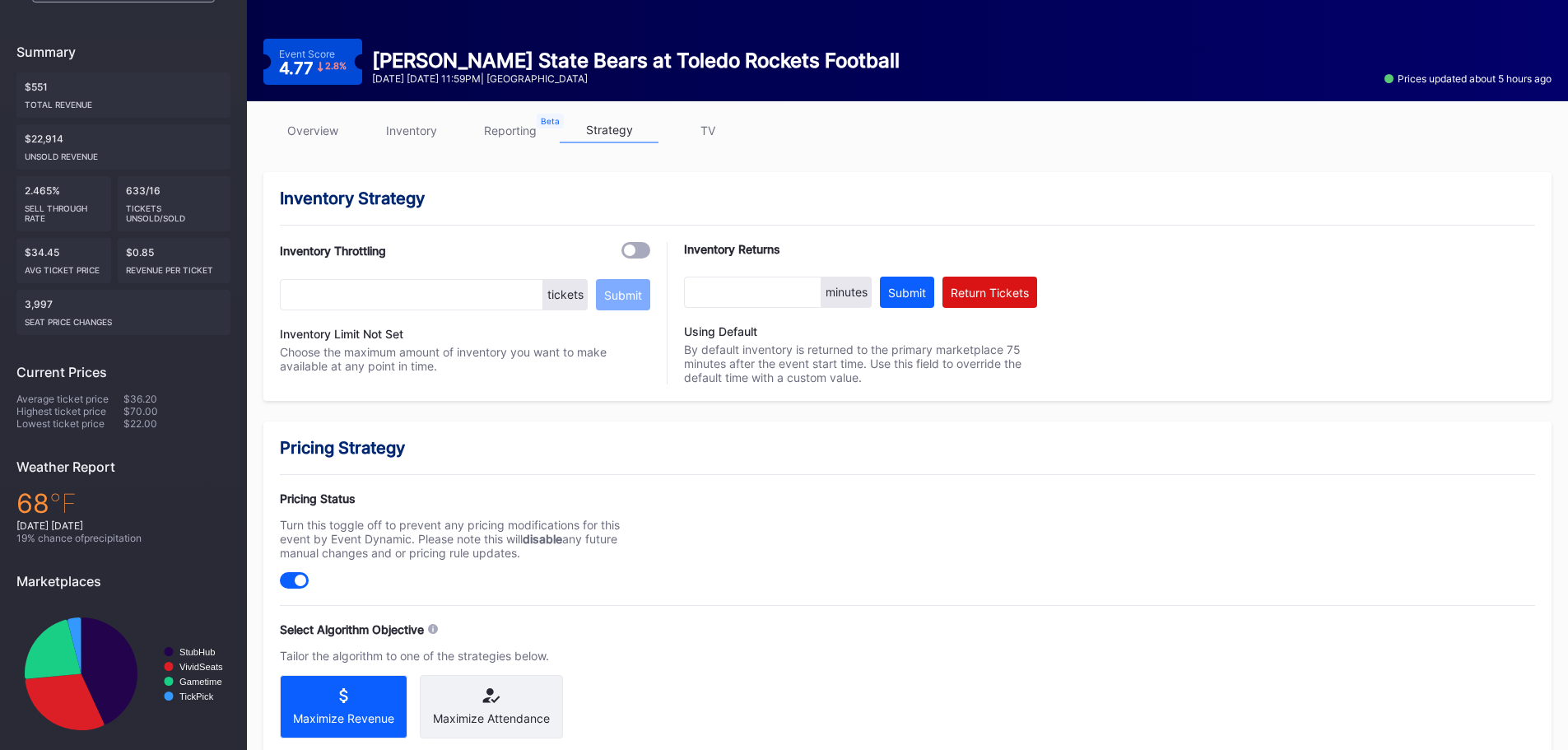
scroll to position [165, 0]
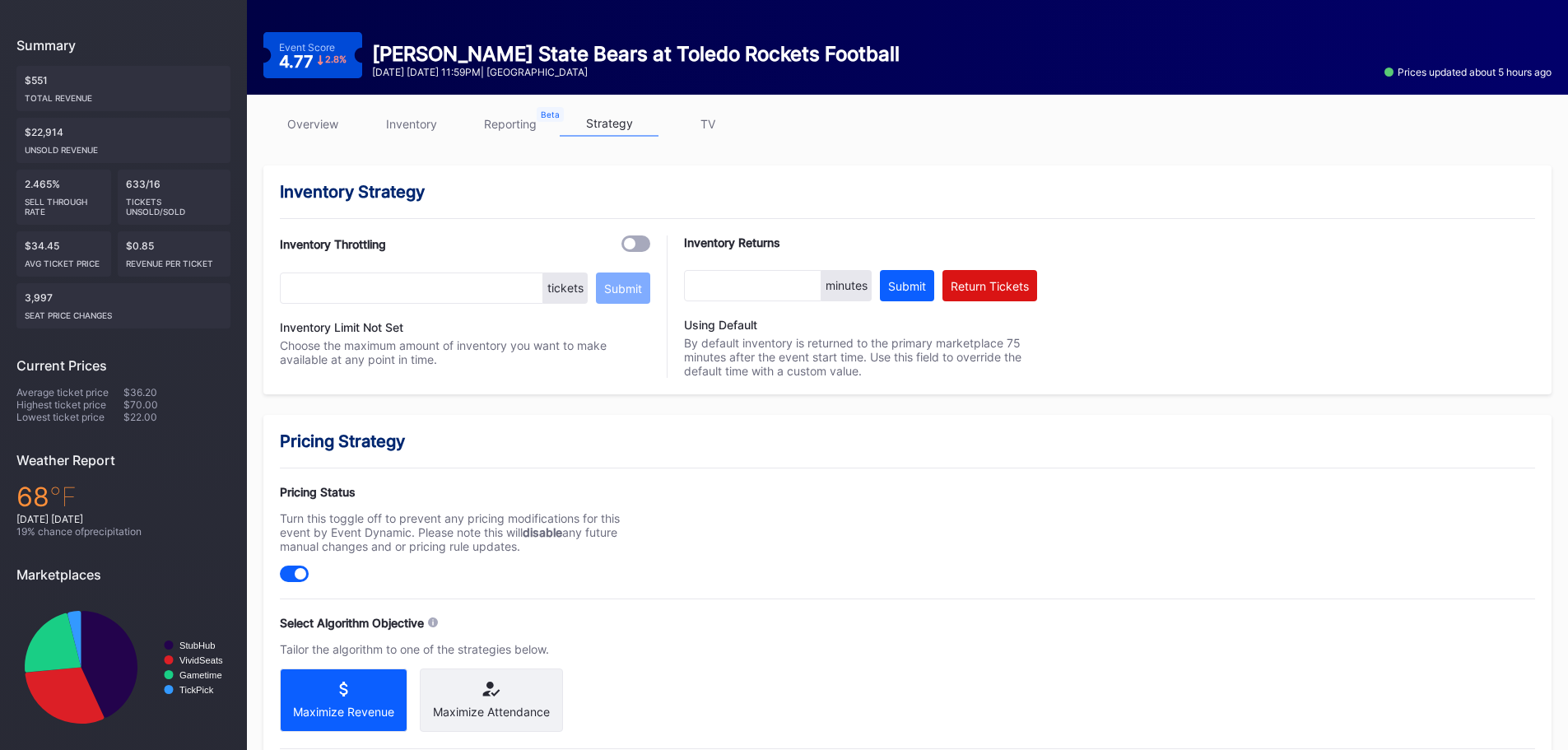
click at [1254, 41] on div "Event Score 4.77 2.8 % [PERSON_NAME] State Bears at Toledo Rockets Football [DA…" at bounding box center [907, 55] width 1288 height 46
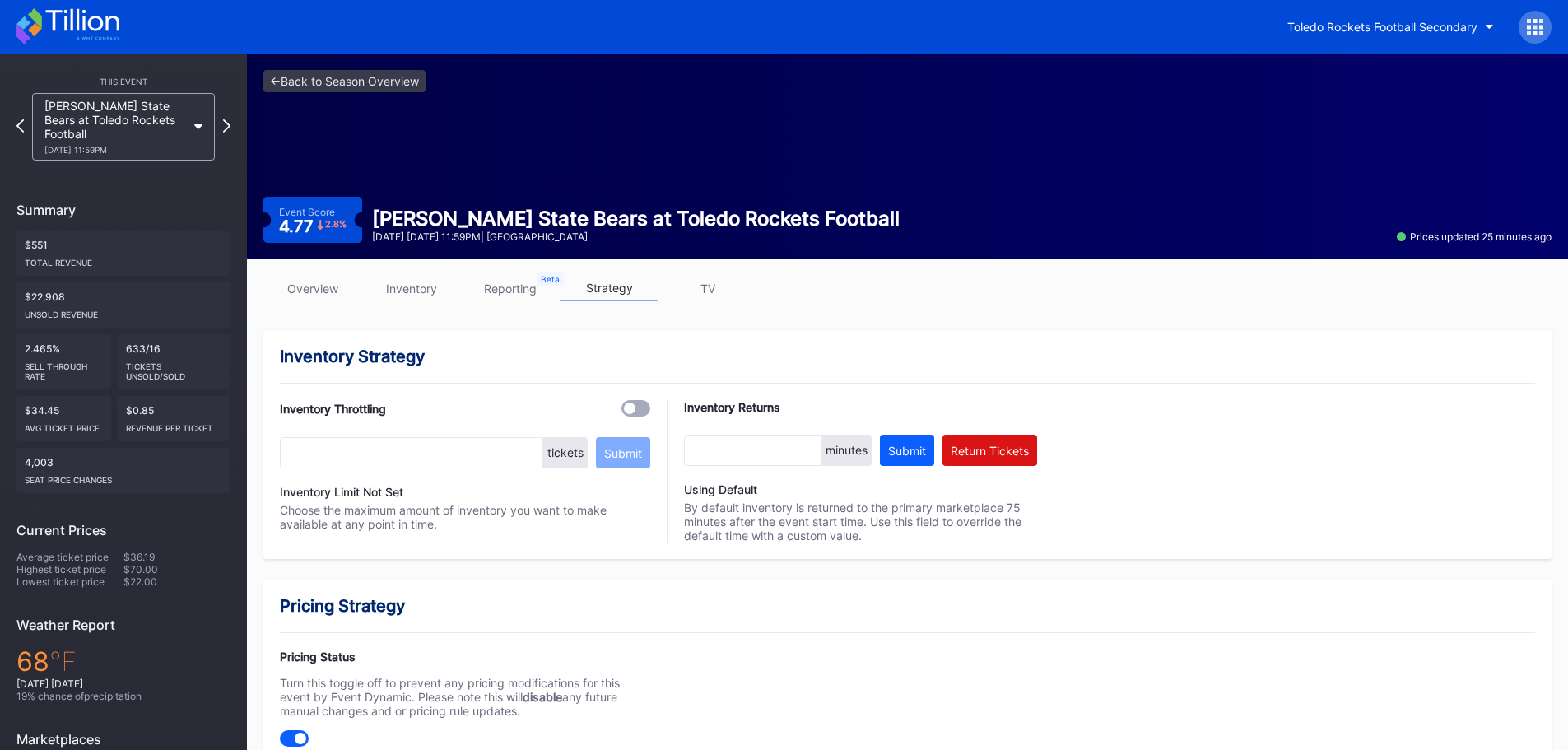
click at [319, 289] on link "overview" at bounding box center [313, 288] width 99 height 26
